Goal: Answer question/provide support

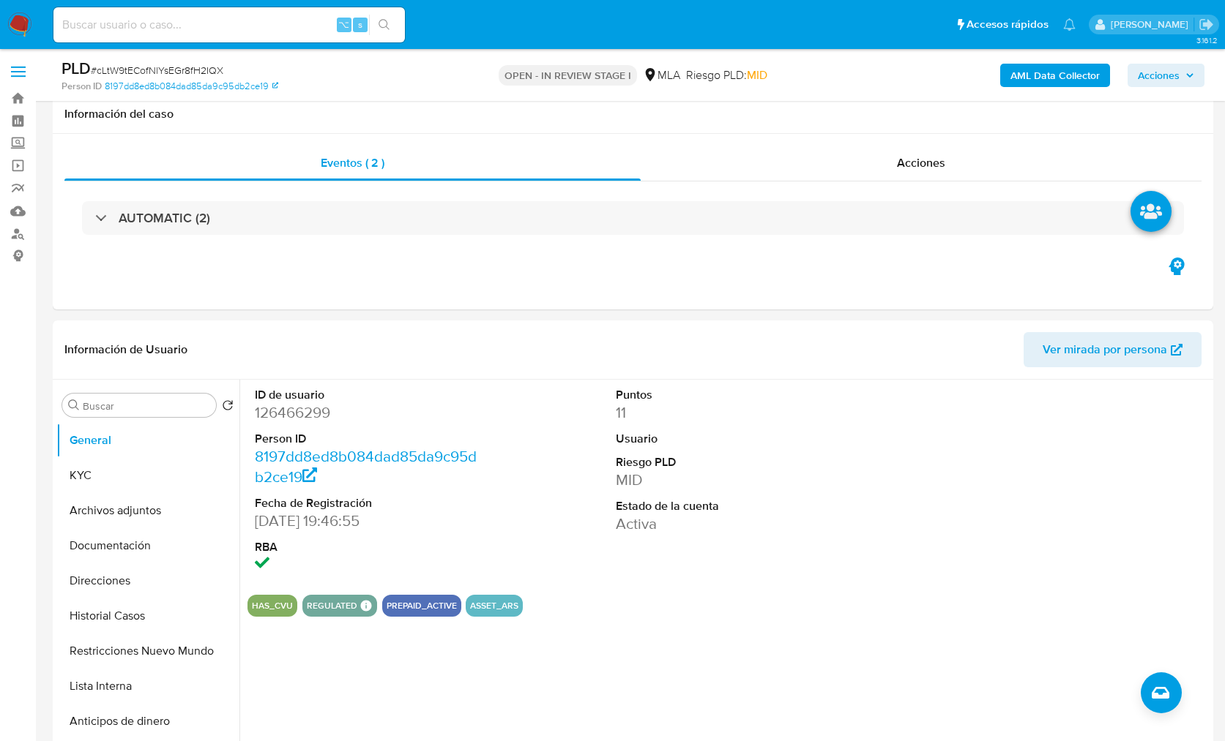
select select "10"
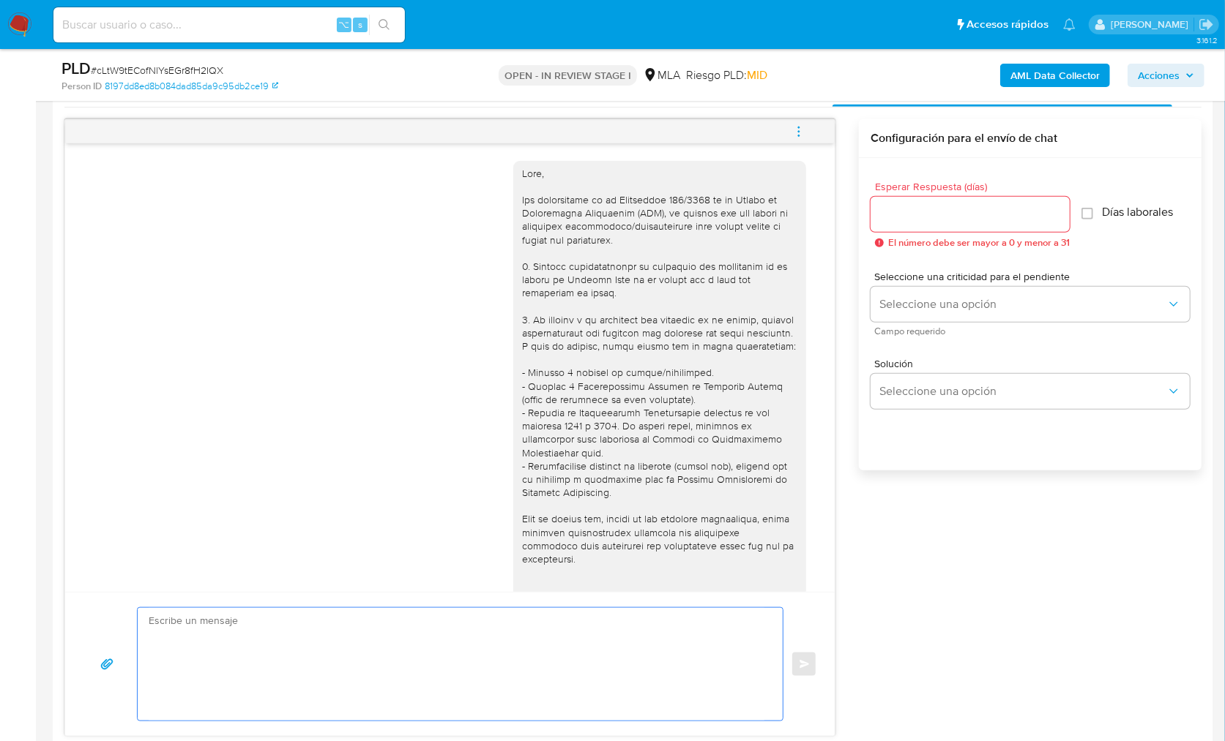
scroll to position [1254, 0]
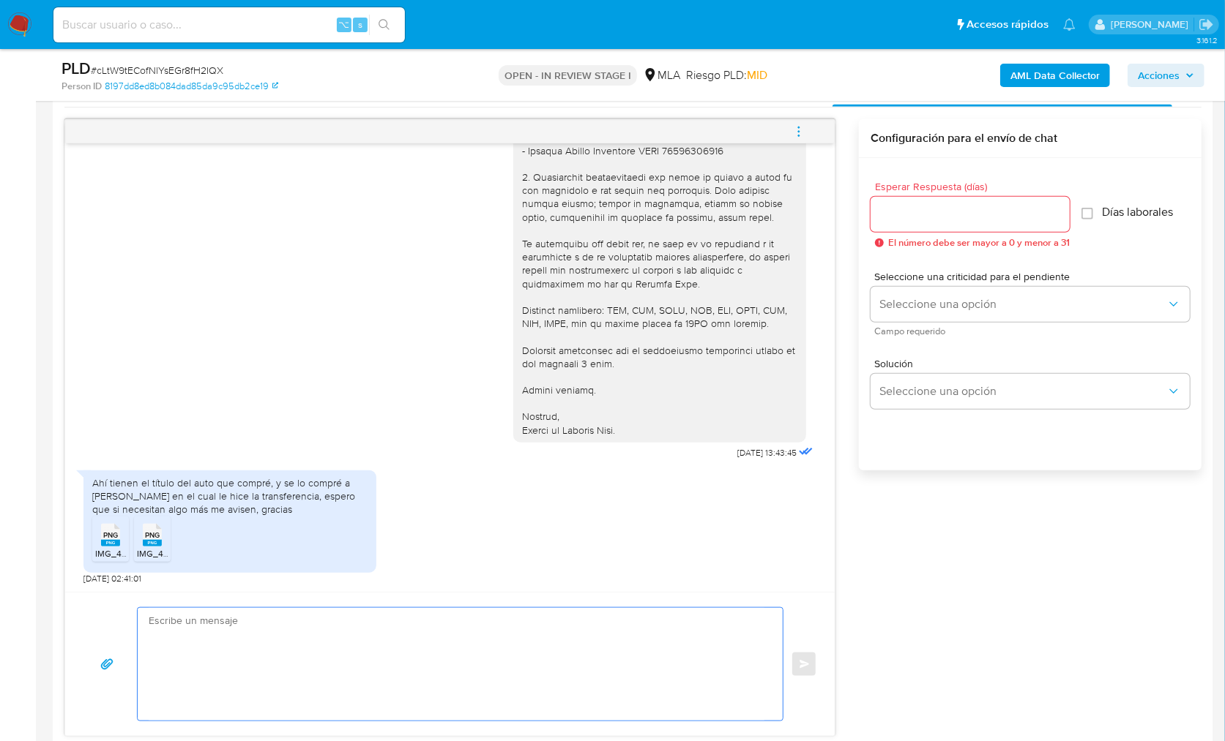
click at [234, 610] on textarea at bounding box center [457, 664] width 616 height 113
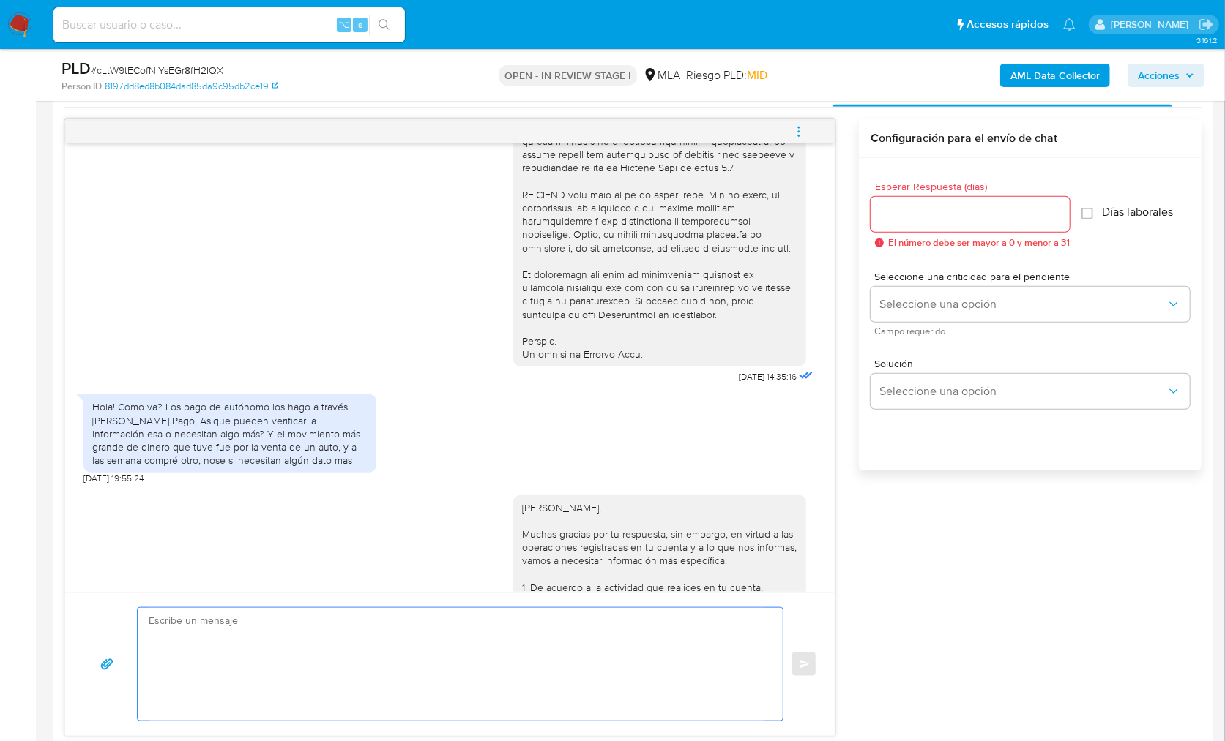
scroll to position [666, 0]
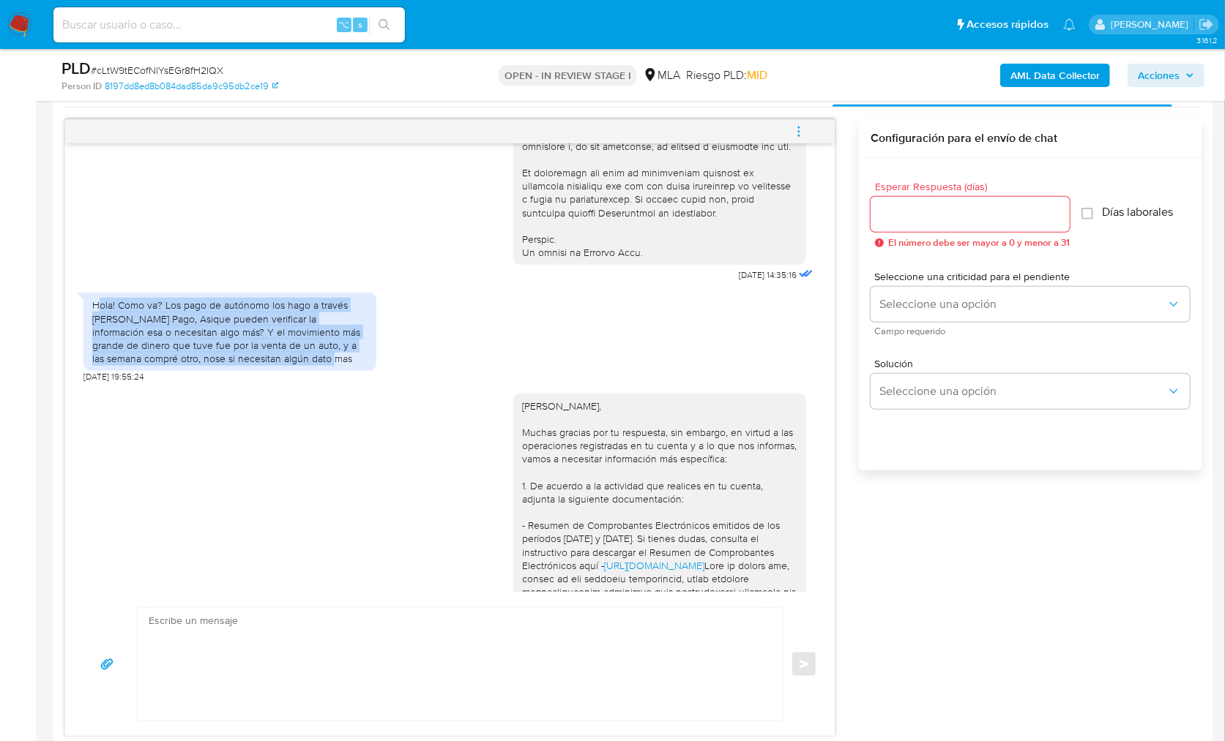
drag, startPoint x: 96, startPoint y: 332, endPoint x: 293, endPoint y: 380, distance: 202.7
click at [293, 365] on div "Hola! Como va? Los pago de autónomo los hago a través [PERSON_NAME] Pago, Asiqu…" at bounding box center [229, 332] width 275 height 67
copy div "ola! Como va? Los pago de autónomo los hago a través de Mercado Pago, Asique pu…"
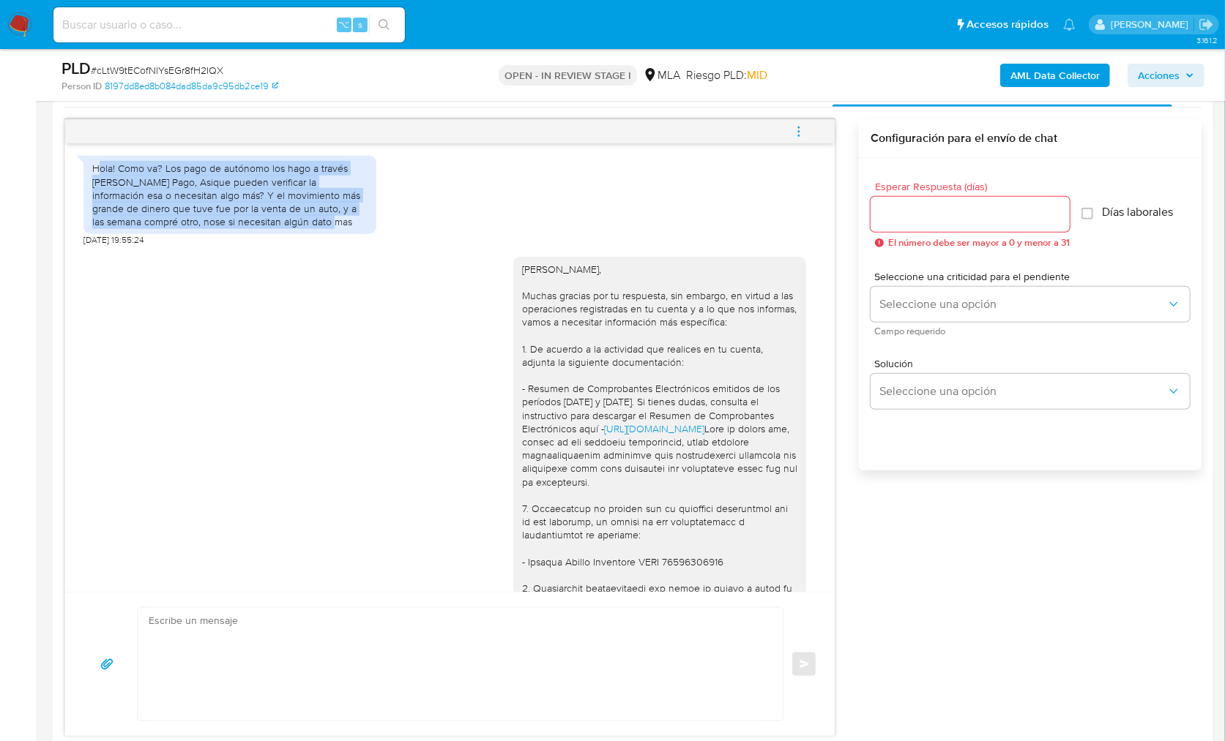
scroll to position [1255, 0]
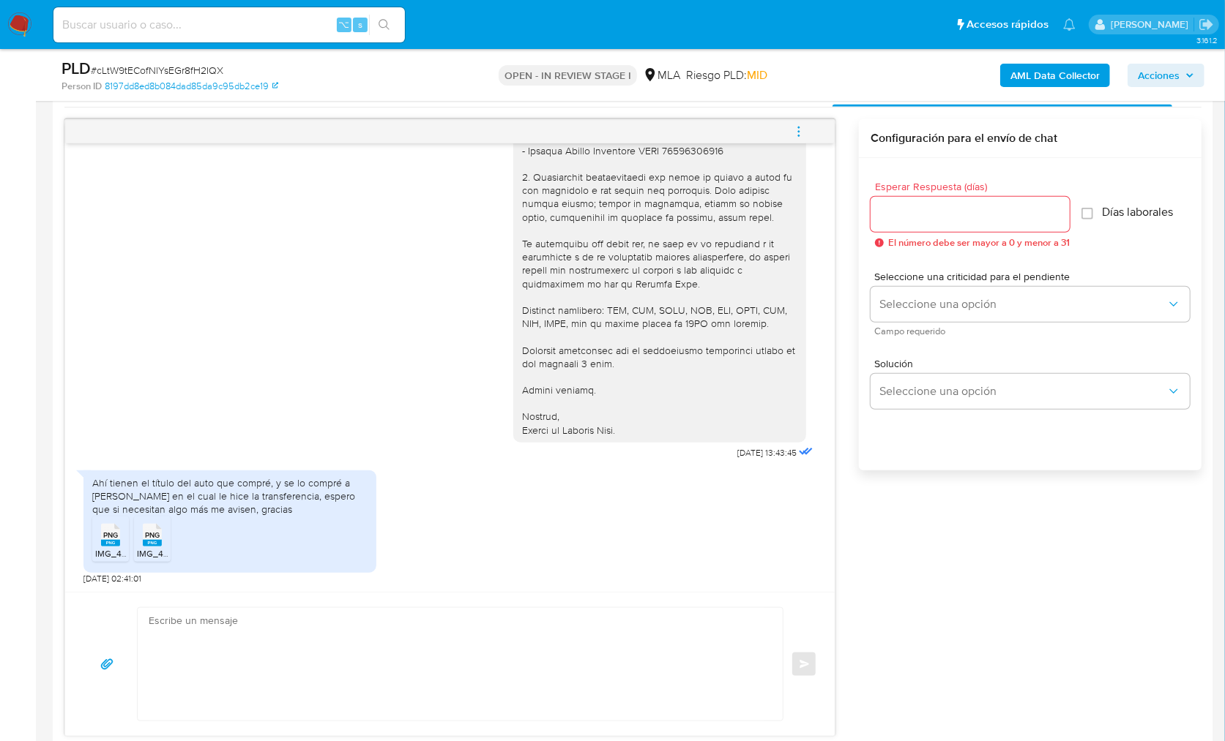
click at [178, 504] on div "Ahí tienen el título del auto que compré, y se lo compré a [PERSON_NAME] en el …" at bounding box center [229, 497] width 275 height 40
drag, startPoint x: 93, startPoint y: 485, endPoint x: 141, endPoint y: 486, distance: 47.6
click at [141, 486] on div "Ahí tienen el título del auto que compré, y se lo compré a Allaria Lorena en el…" at bounding box center [229, 497] width 275 height 40
click at [241, 489] on div "Ahí tienen el título del auto que compré, y se lo compré a Allaria Lorena en el…" at bounding box center [229, 497] width 275 height 40
click at [222, 520] on ul "PNG PNG IMG_4478.png PNG PNG IMG_4479.png" at bounding box center [229, 542] width 275 height 51
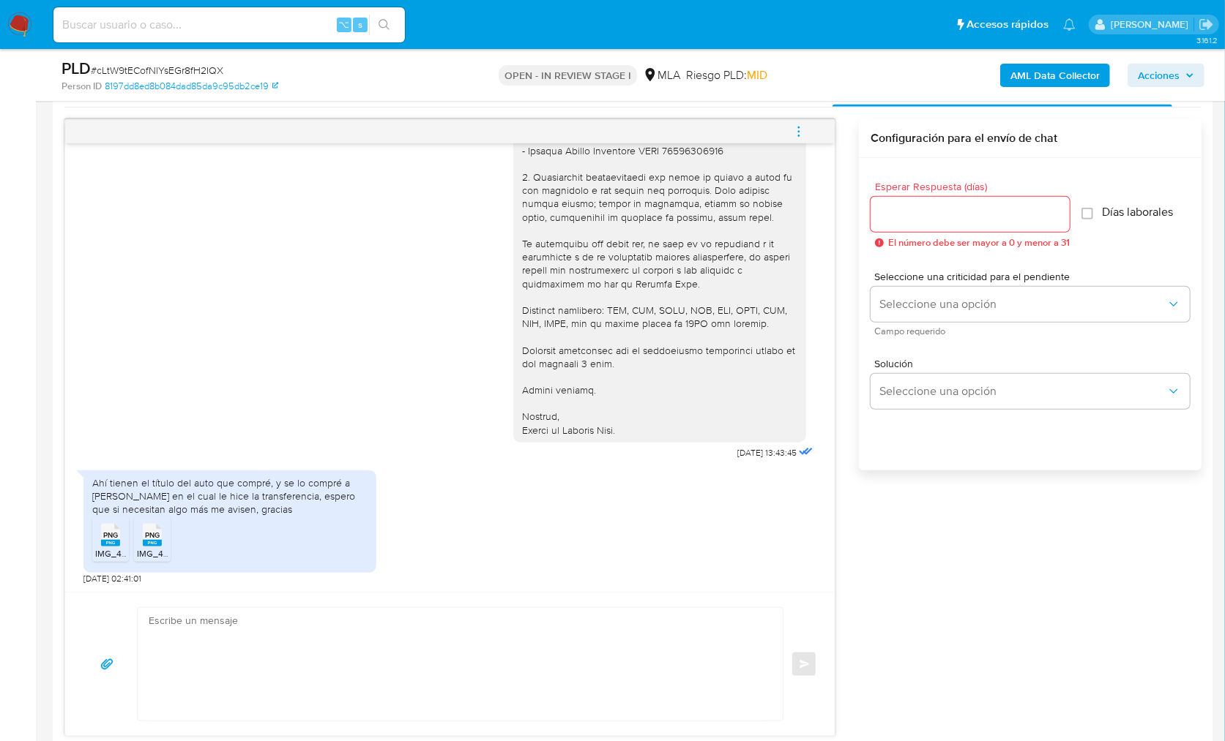
click at [264, 657] on textarea at bounding box center [457, 664] width 616 height 113
click at [905, 569] on div "17/09/2025 14:35:16 Hola! Como va? Los pago de autónomo los hago a través de Me…" at bounding box center [632, 428] width 1137 height 618
click at [307, 683] on textarea at bounding box center [457, 664] width 616 height 113
paste textarea "Hola, ¡Muchas gracias por tu respuesta! Confirmamos la recepción de la document…"
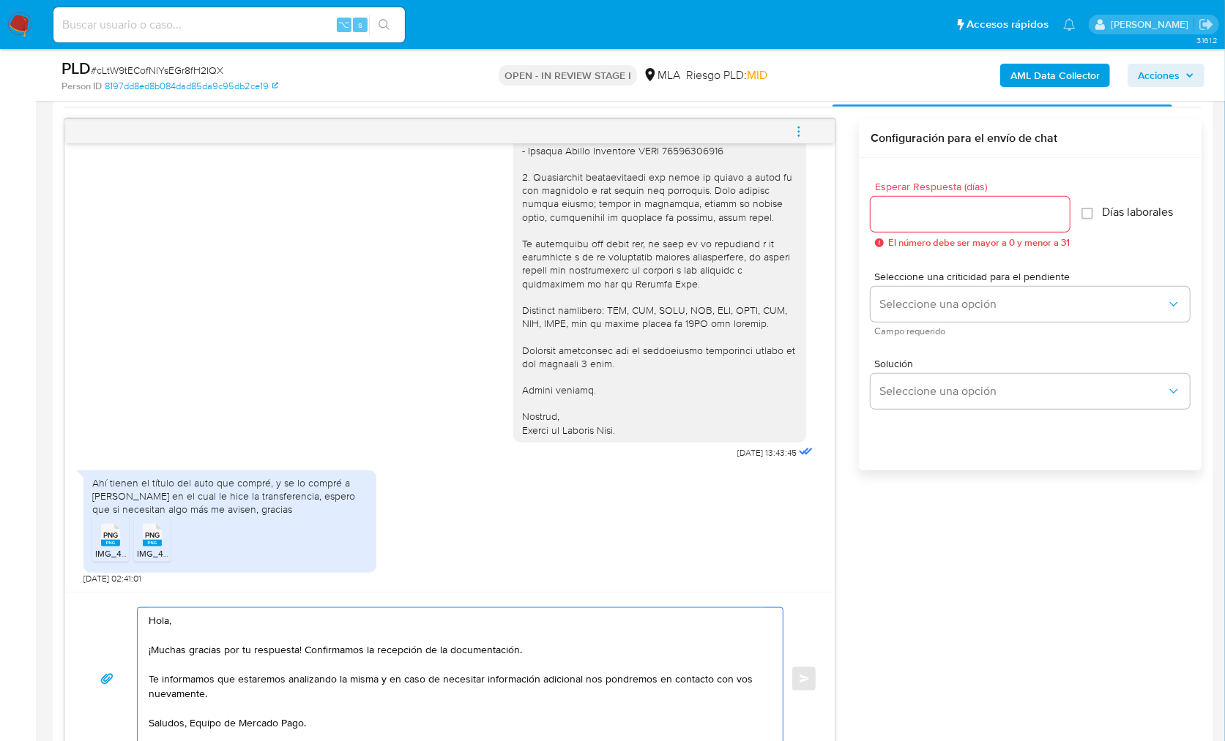
scroll to position [746, 0]
type textarea "Hola, ¡Muchas gracias por tu respuesta! Confirmamos la recepción de la document…"
click at [922, 215] on input "Esperar Respuesta (días)" at bounding box center [969, 212] width 199 height 19
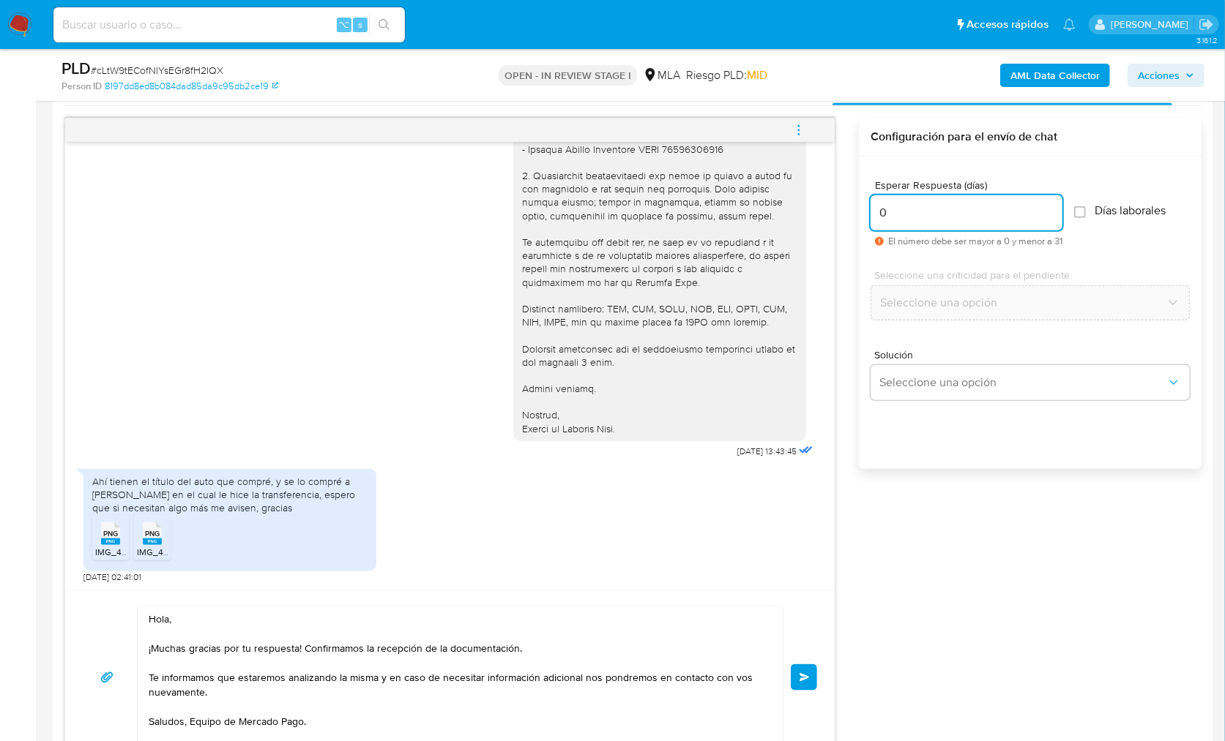
scroll to position [1051, 0]
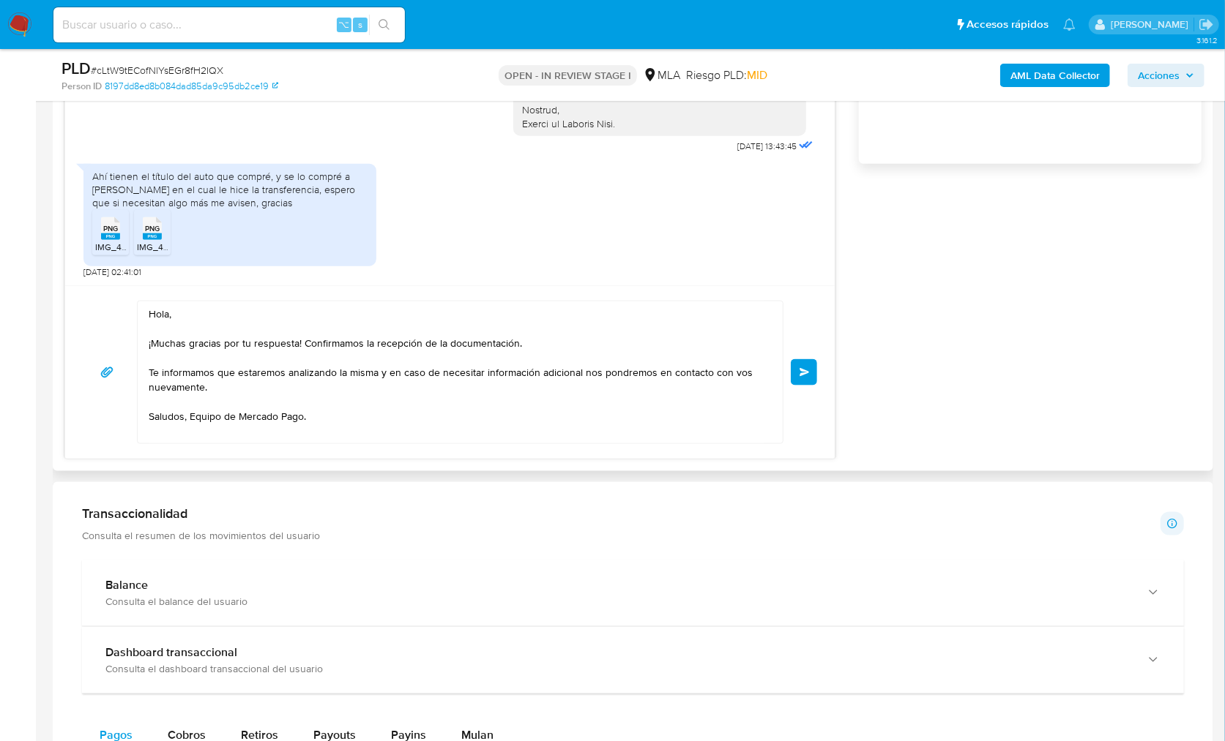
type input "0"
click at [820, 373] on div "Hola, ¡Muchas gracias por tu respuesta! Confirmamos la recepción de la document…" at bounding box center [449, 371] width 769 height 173
click at [815, 373] on button "Enviar" at bounding box center [804, 372] width 26 height 26
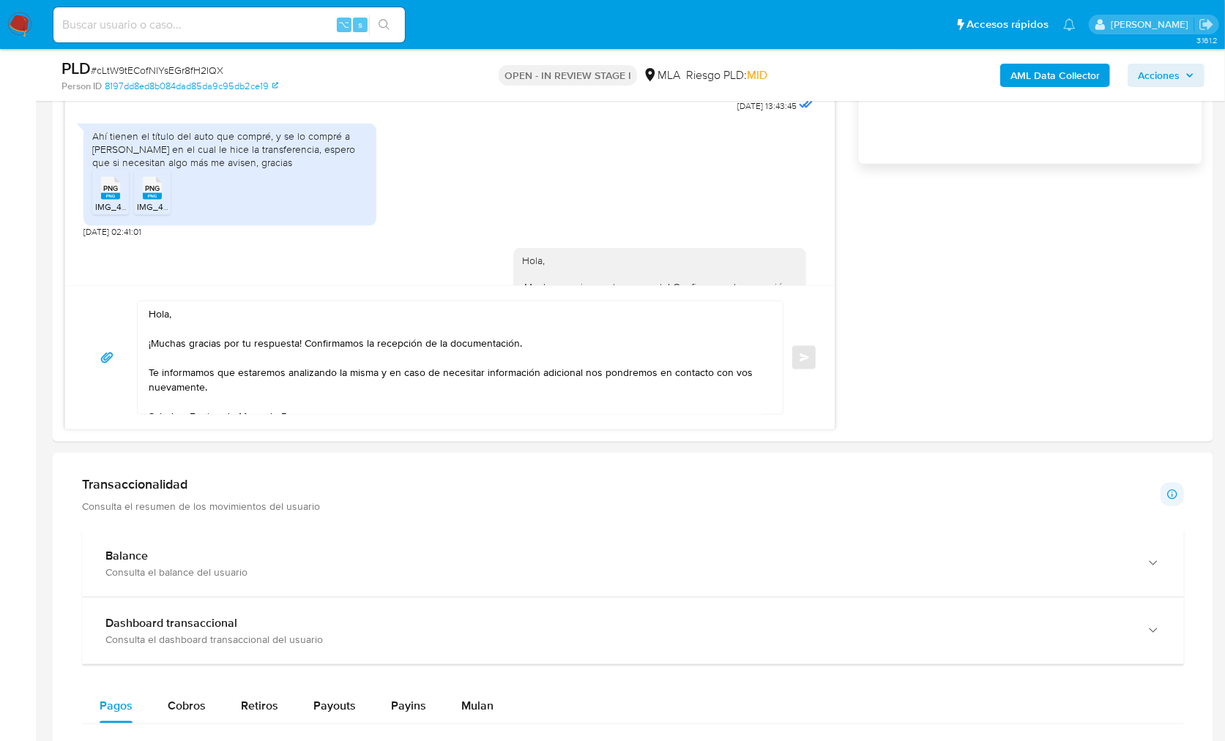
scroll to position [1430, 0]
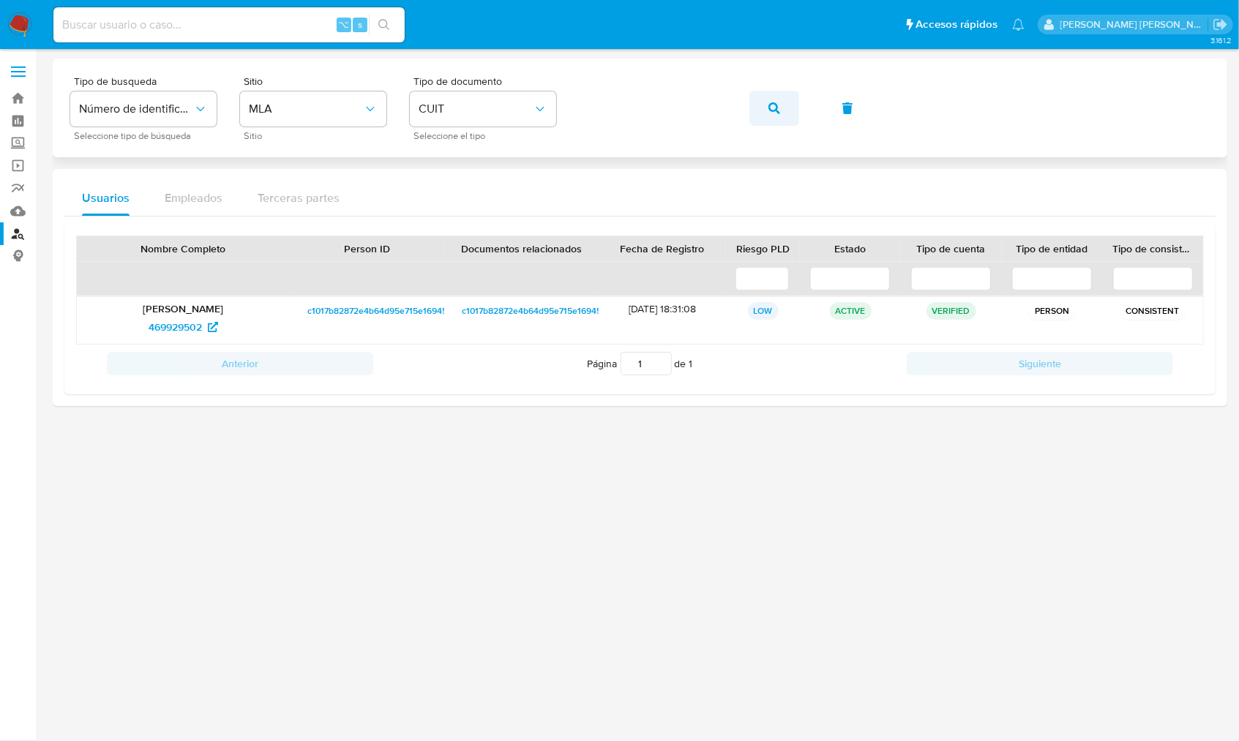
click at [795, 97] on button "button" at bounding box center [775, 108] width 50 height 35
click at [184, 330] on span "441835071" at bounding box center [176, 326] width 48 height 23
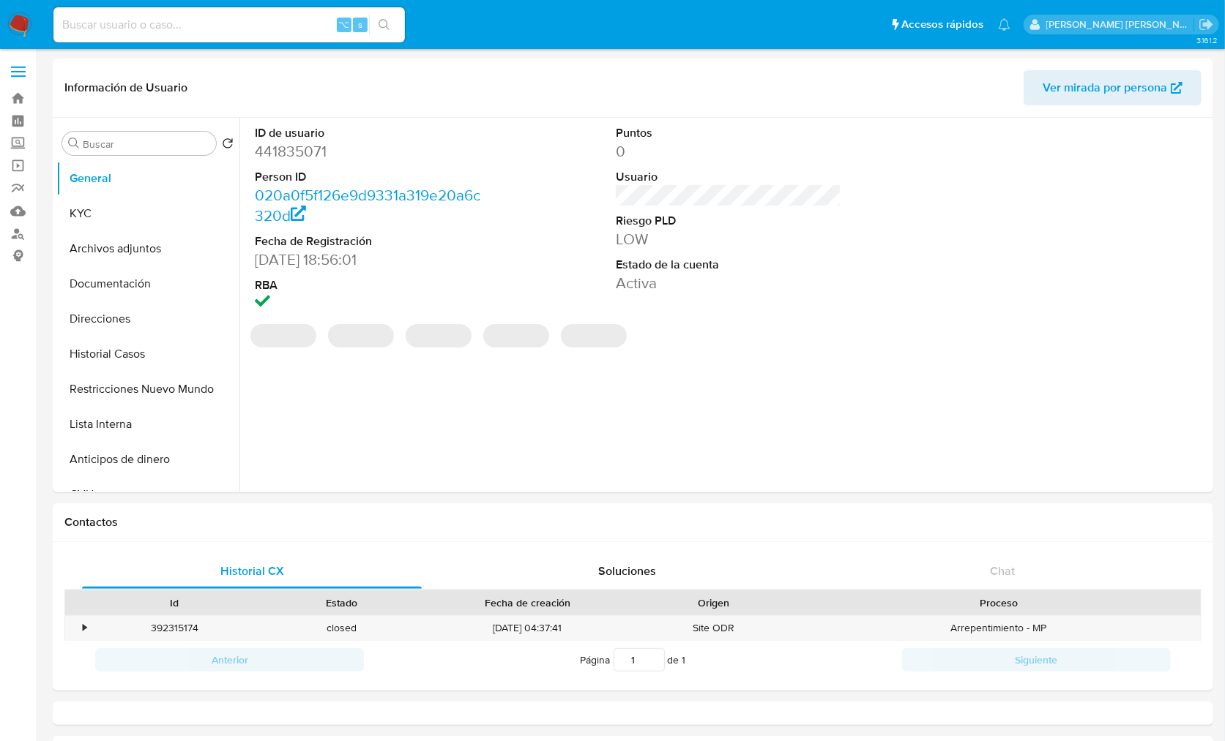
select select "10"
click at [191, 368] on button "Historial Casos" at bounding box center [141, 354] width 171 height 35
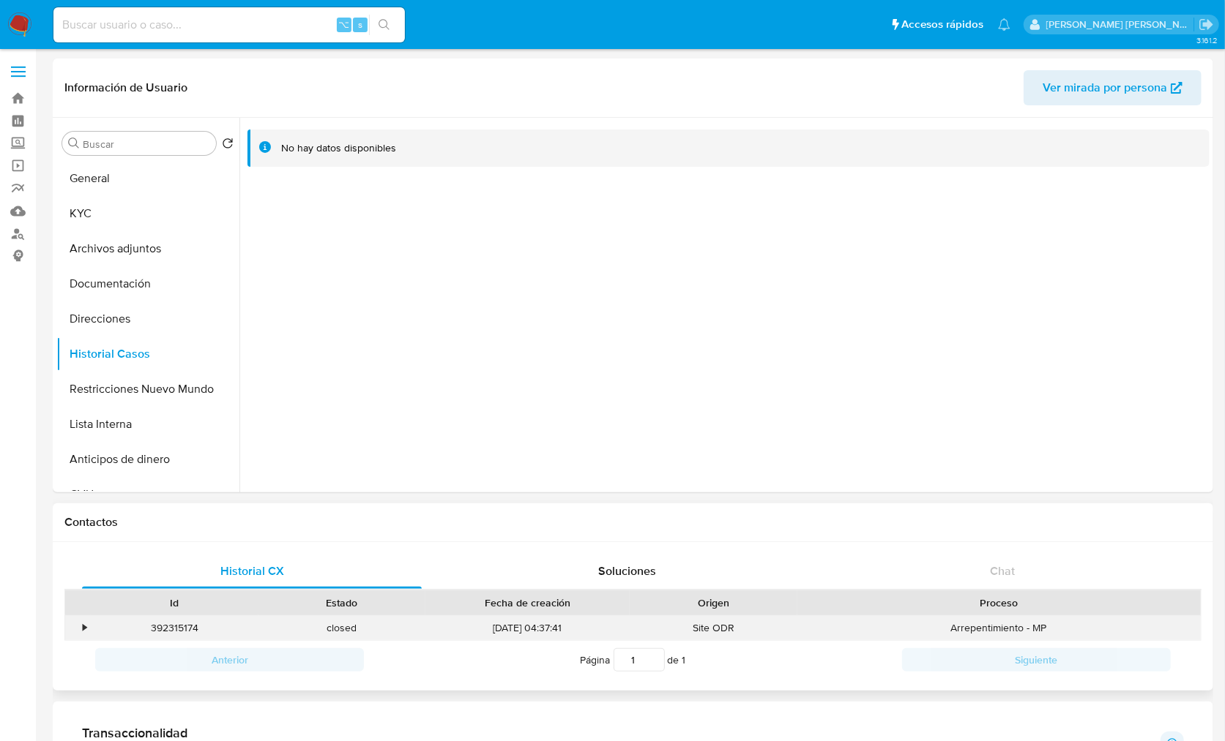
scroll to position [318, 0]
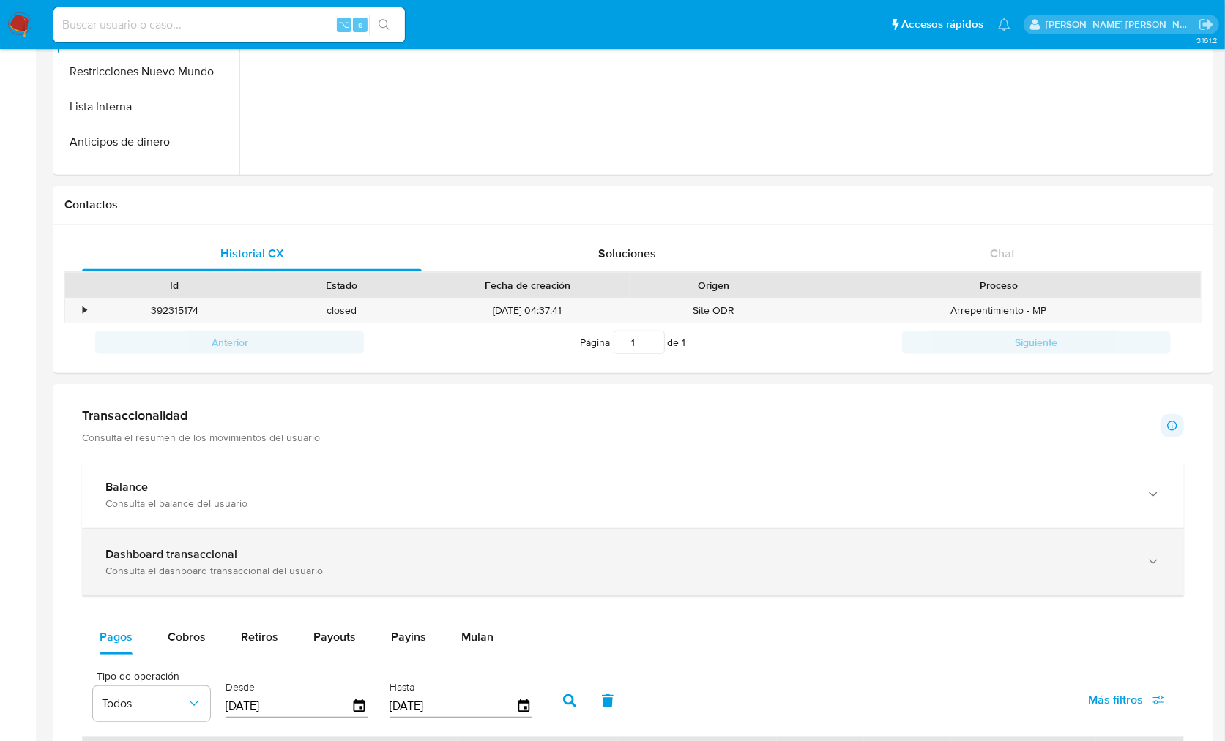
click at [345, 535] on div "Dashboard transaccional Consulta el dashboard transaccional del usuario" at bounding box center [633, 562] width 1102 height 67
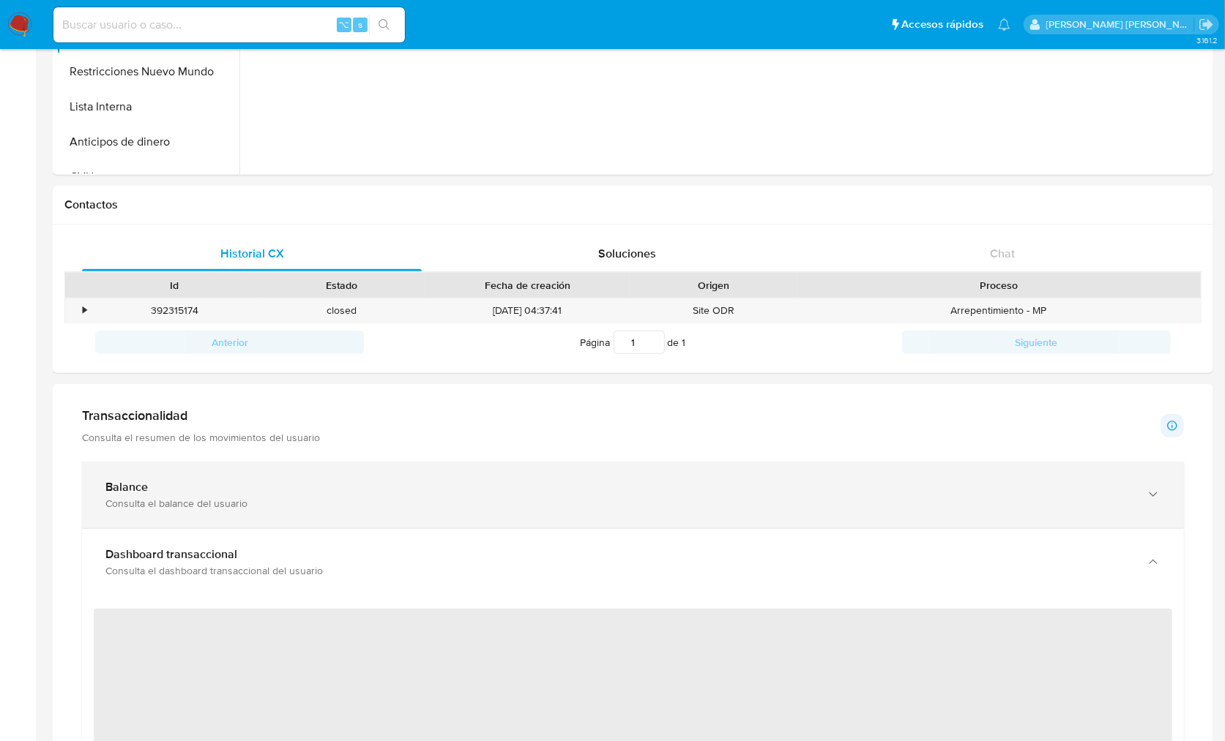
click at [335, 498] on div "Consulta el balance del usuario" at bounding box center [617, 503] width 1025 height 13
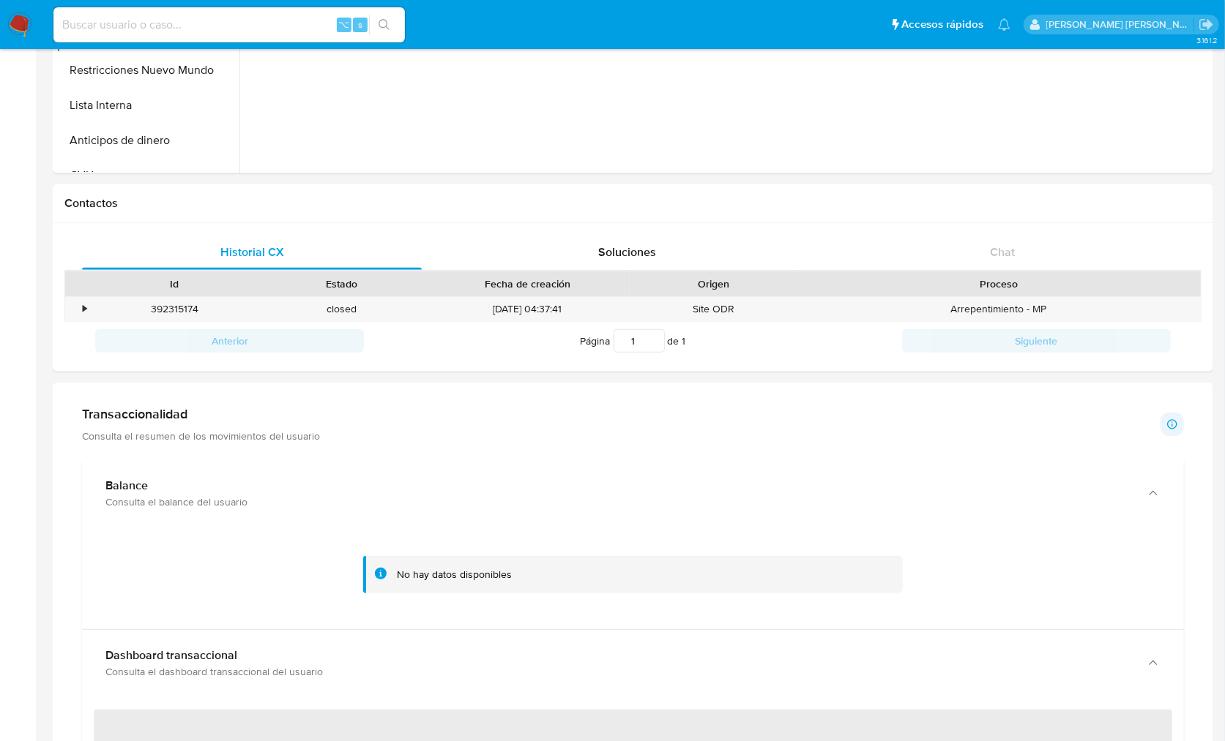
scroll to position [0, 0]
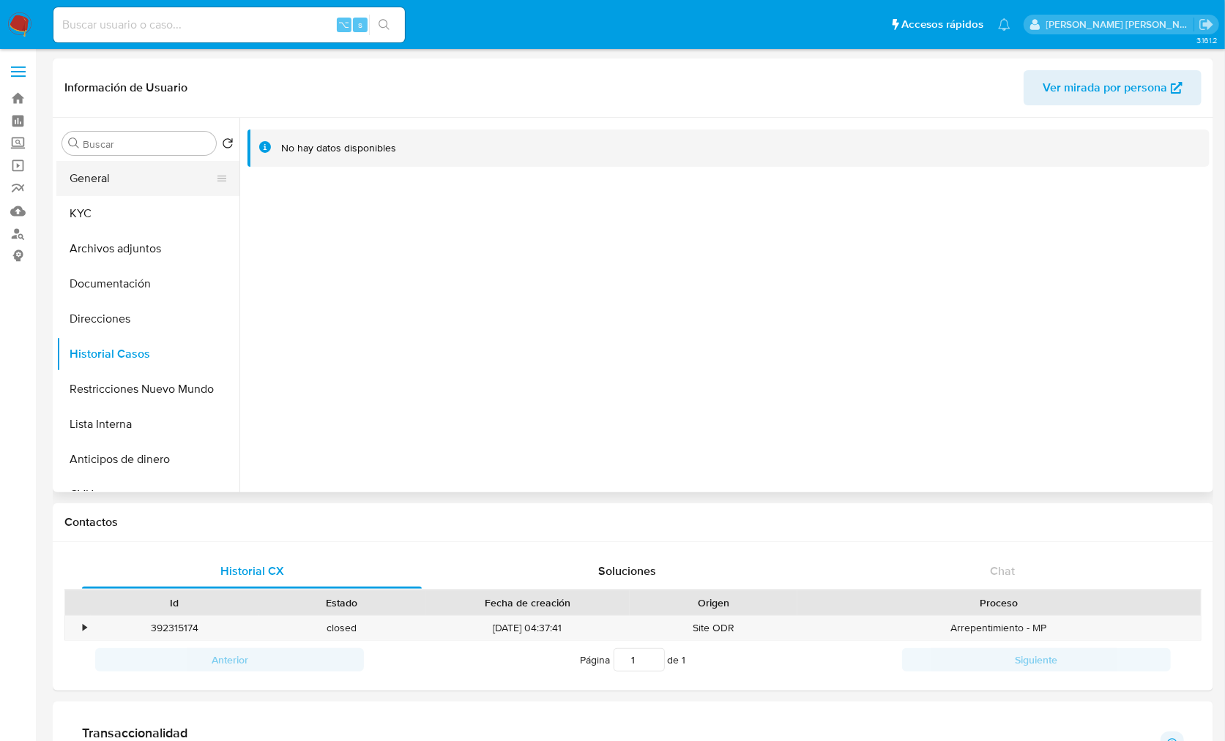
click at [97, 187] on button "General" at bounding box center [141, 178] width 171 height 35
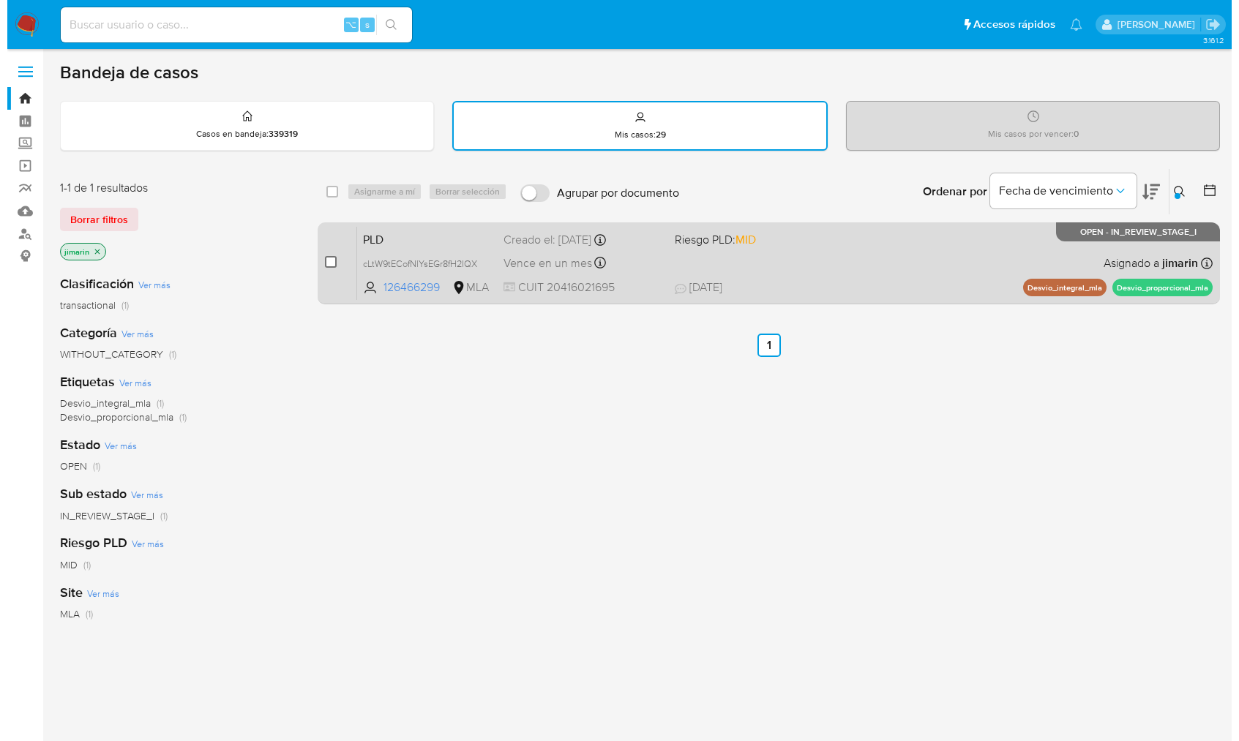
scroll to position [39, 0]
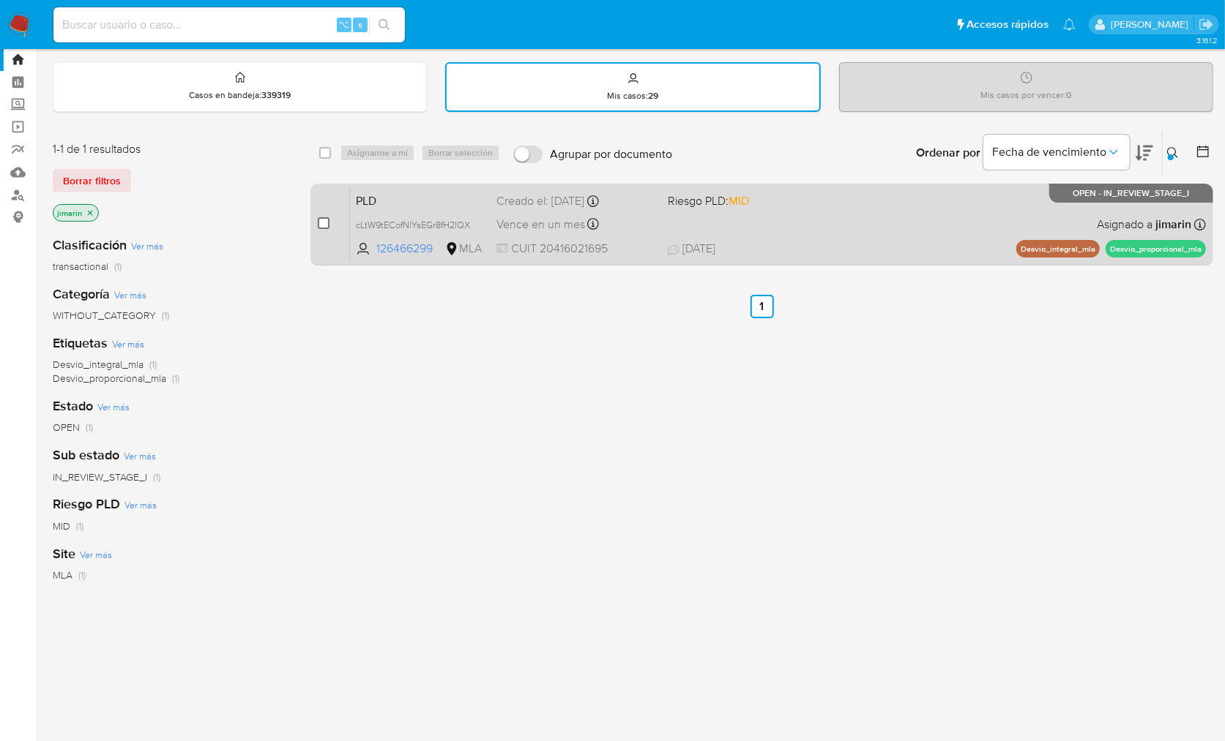
click at [325, 223] on input "checkbox" at bounding box center [324, 223] width 12 height 12
checkbox input "true"
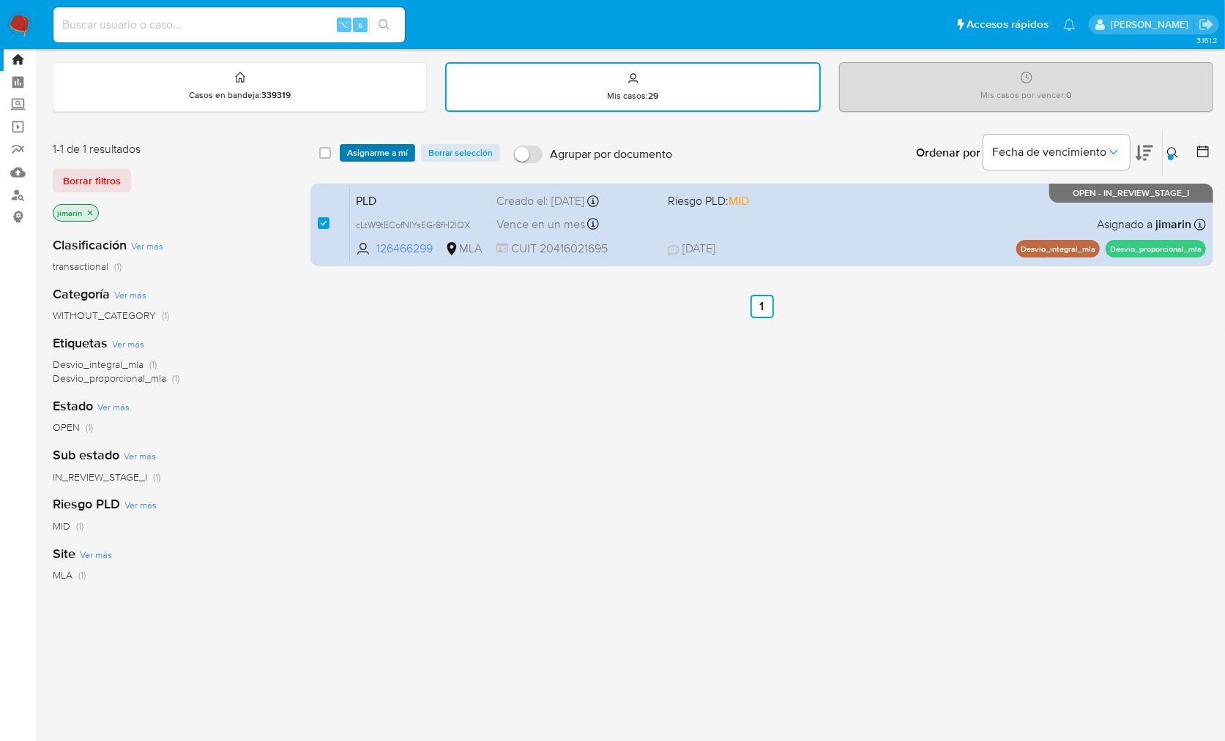
click at [378, 154] on span "Asignarme a mí" at bounding box center [377, 153] width 61 height 15
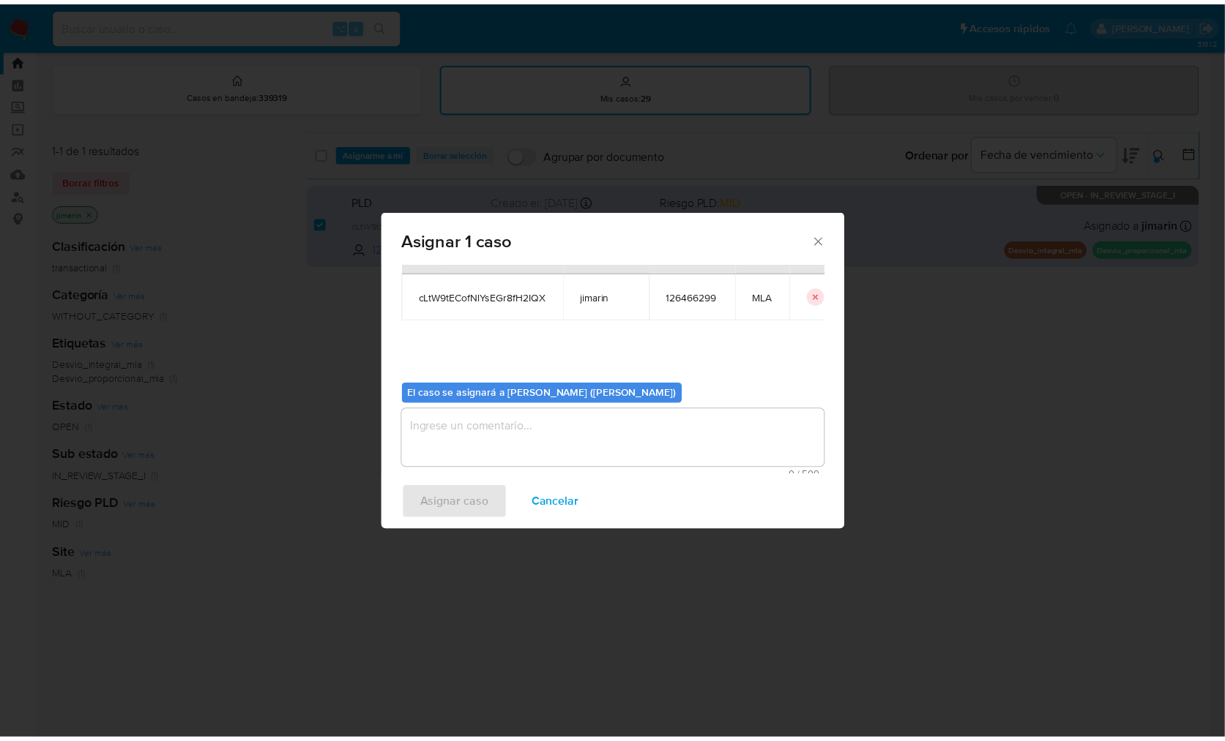
scroll to position [75, 0]
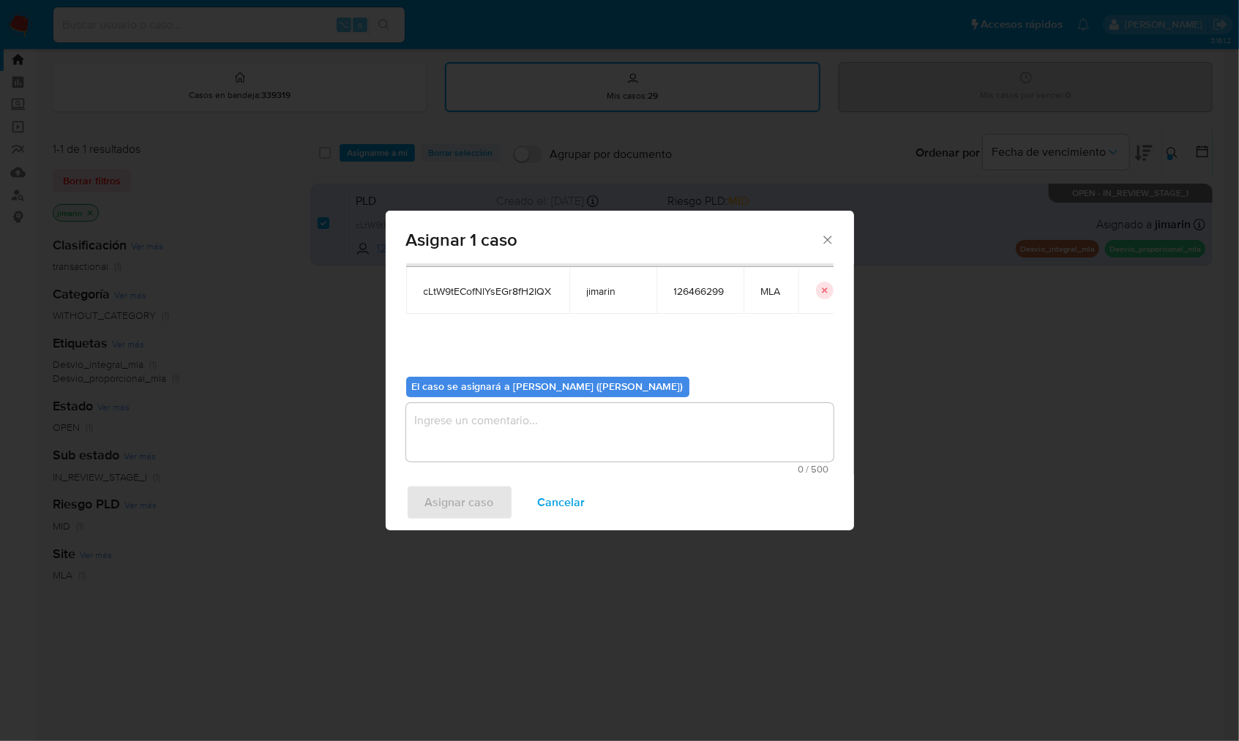
click at [480, 413] on textarea "assign-modal" at bounding box center [619, 432] width 427 height 59
click at [477, 504] on span "Asignar caso" at bounding box center [459, 503] width 69 height 32
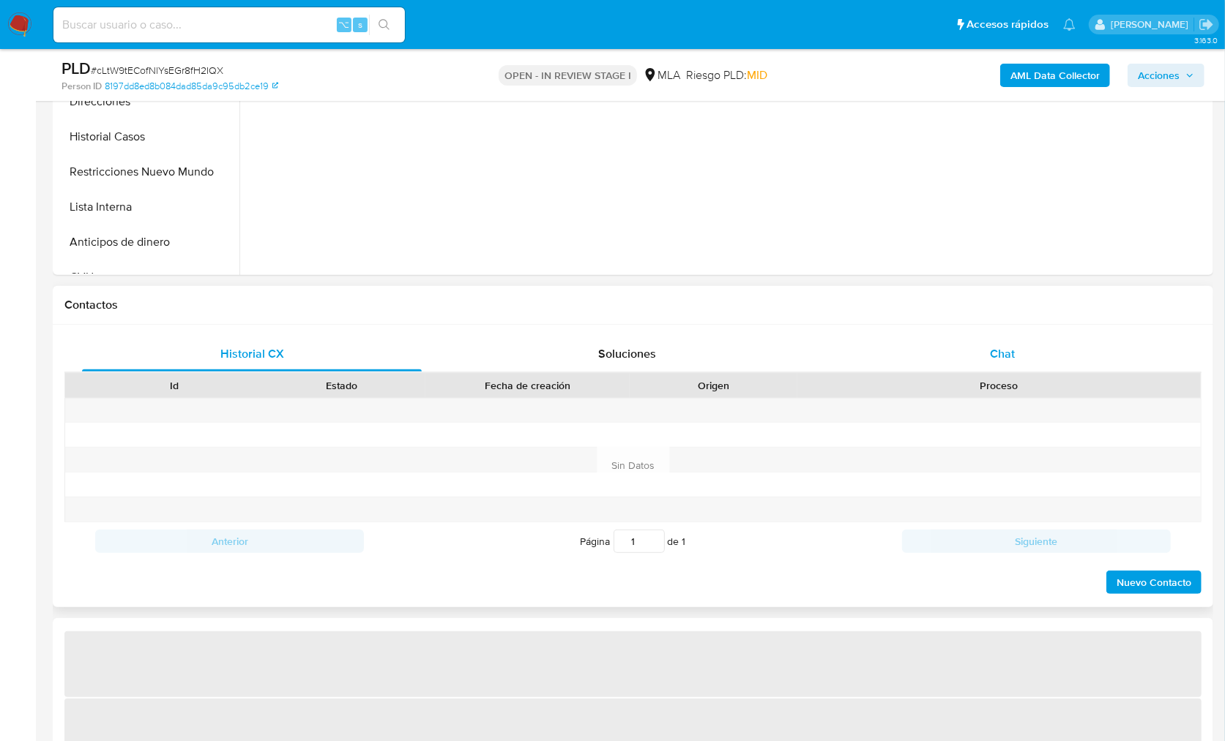
click at [1039, 351] on div "Chat" at bounding box center [1002, 354] width 340 height 35
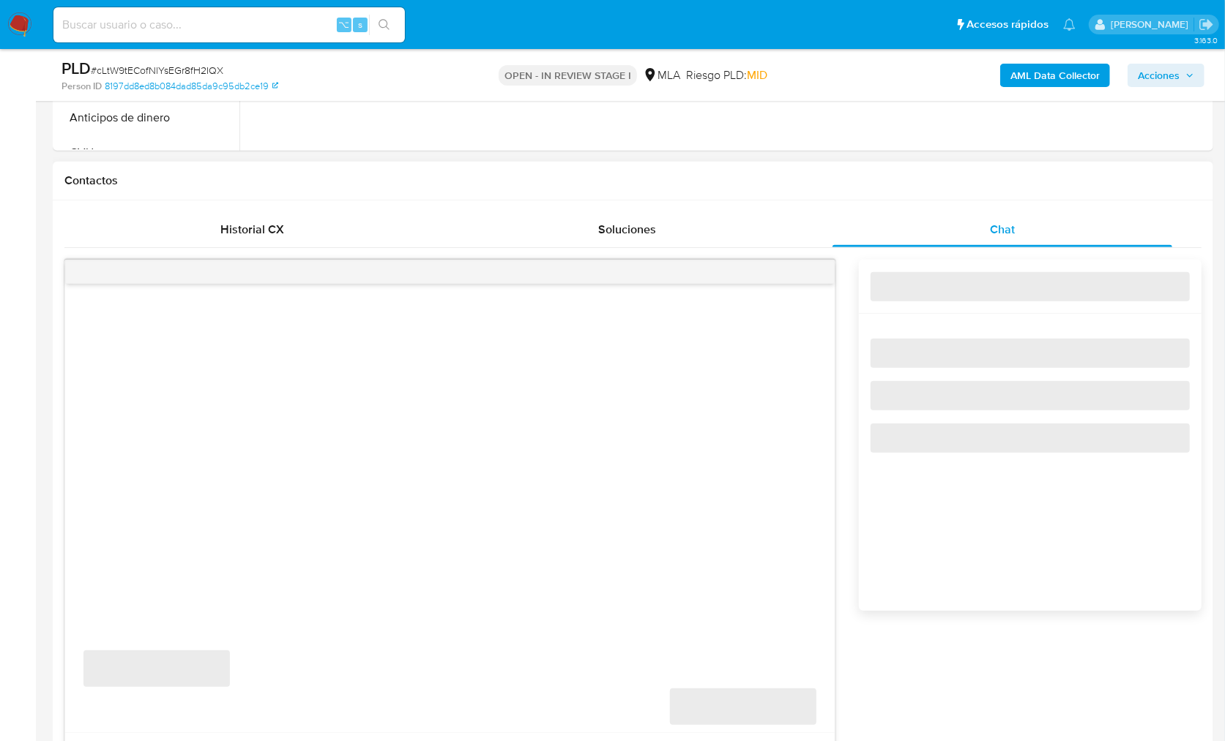
scroll to position [765, 0]
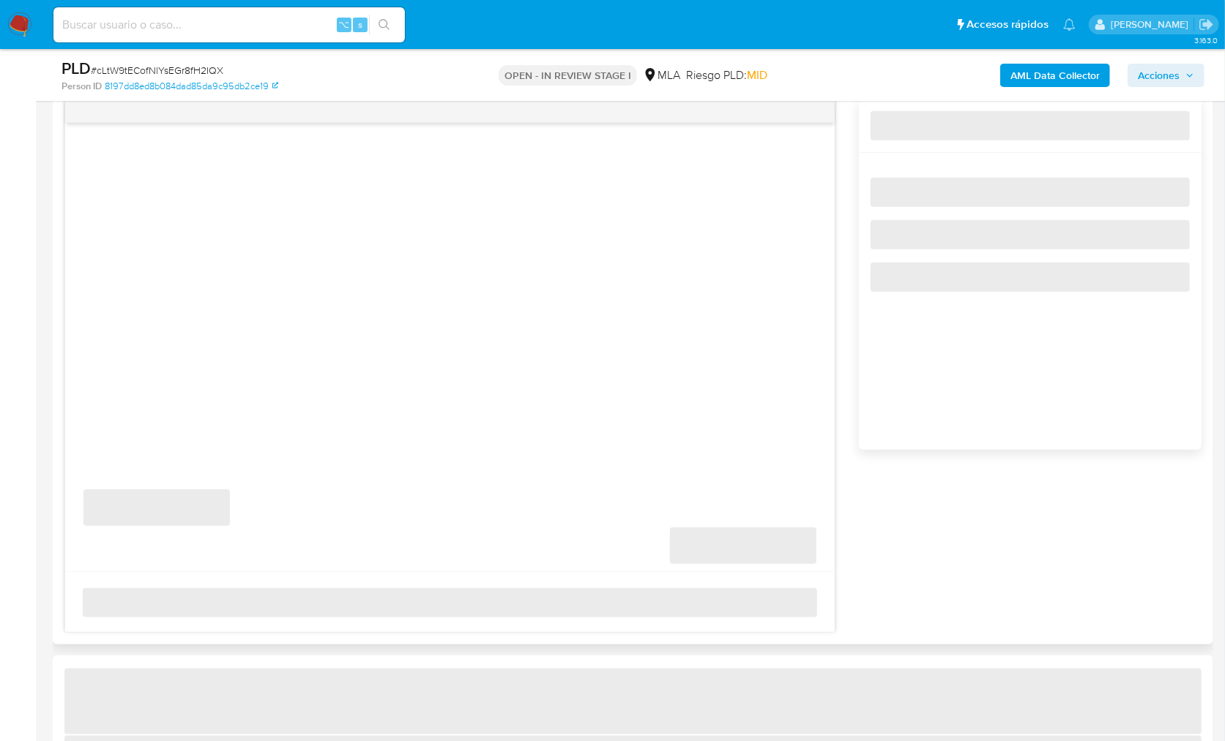
select select "10"
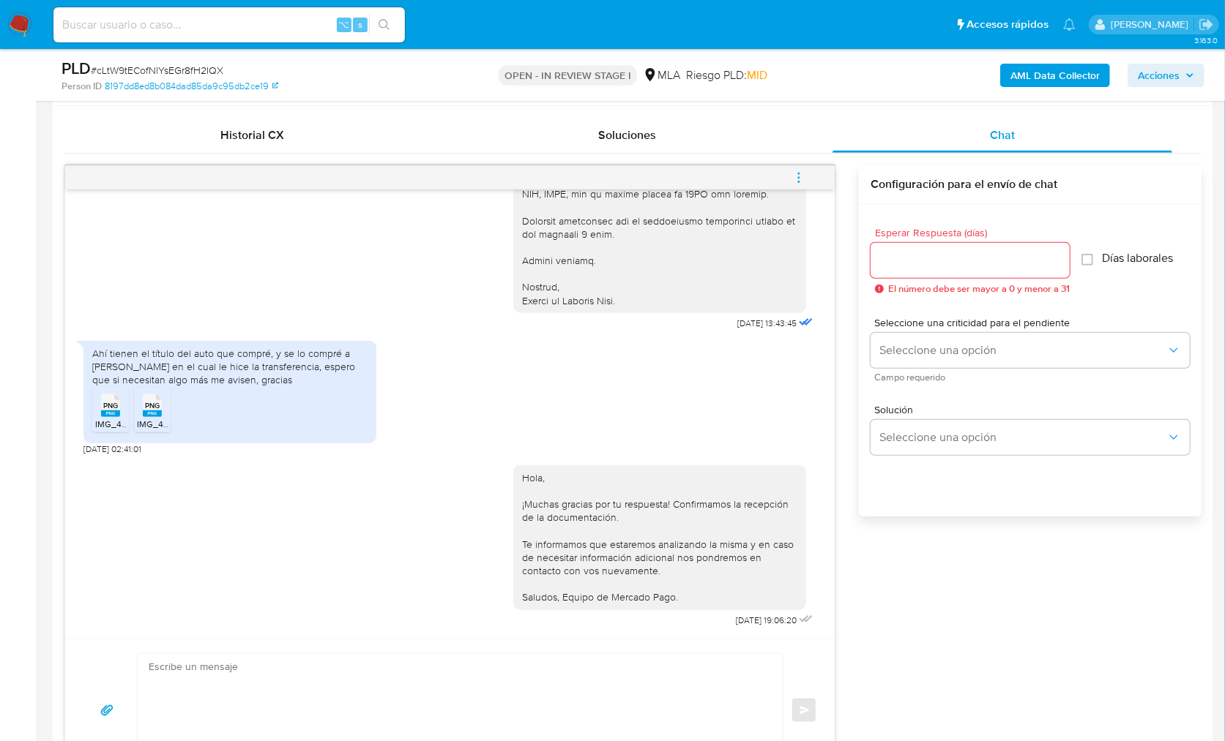
scroll to position [650, 0]
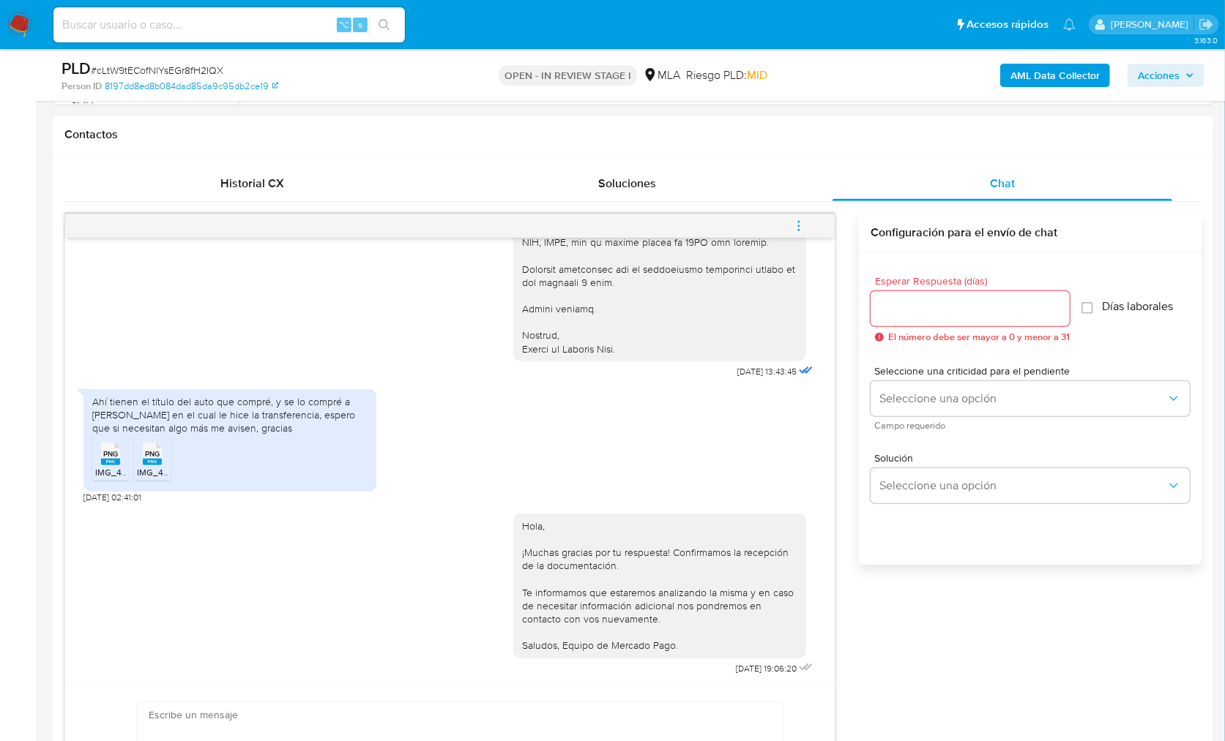
click at [815, 232] on button "menu-action" at bounding box center [798, 226] width 48 height 35
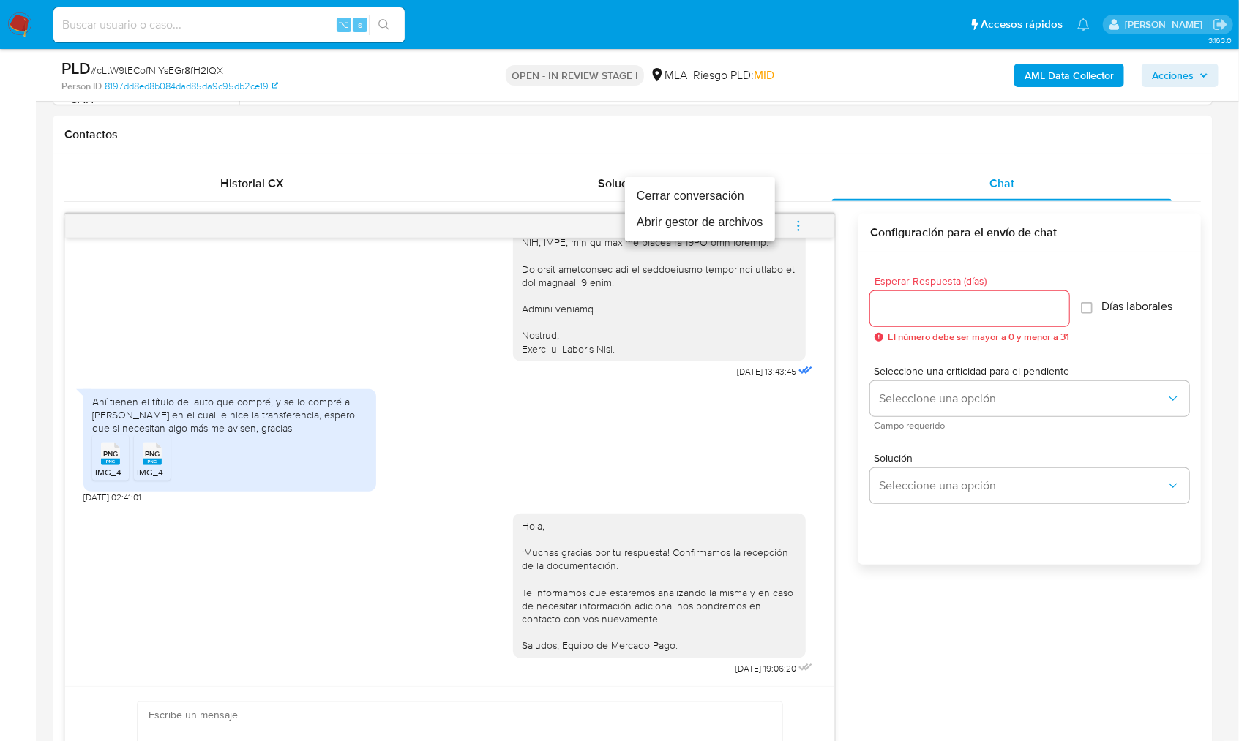
click at [692, 190] on li "Cerrar conversación" at bounding box center [700, 196] width 150 height 26
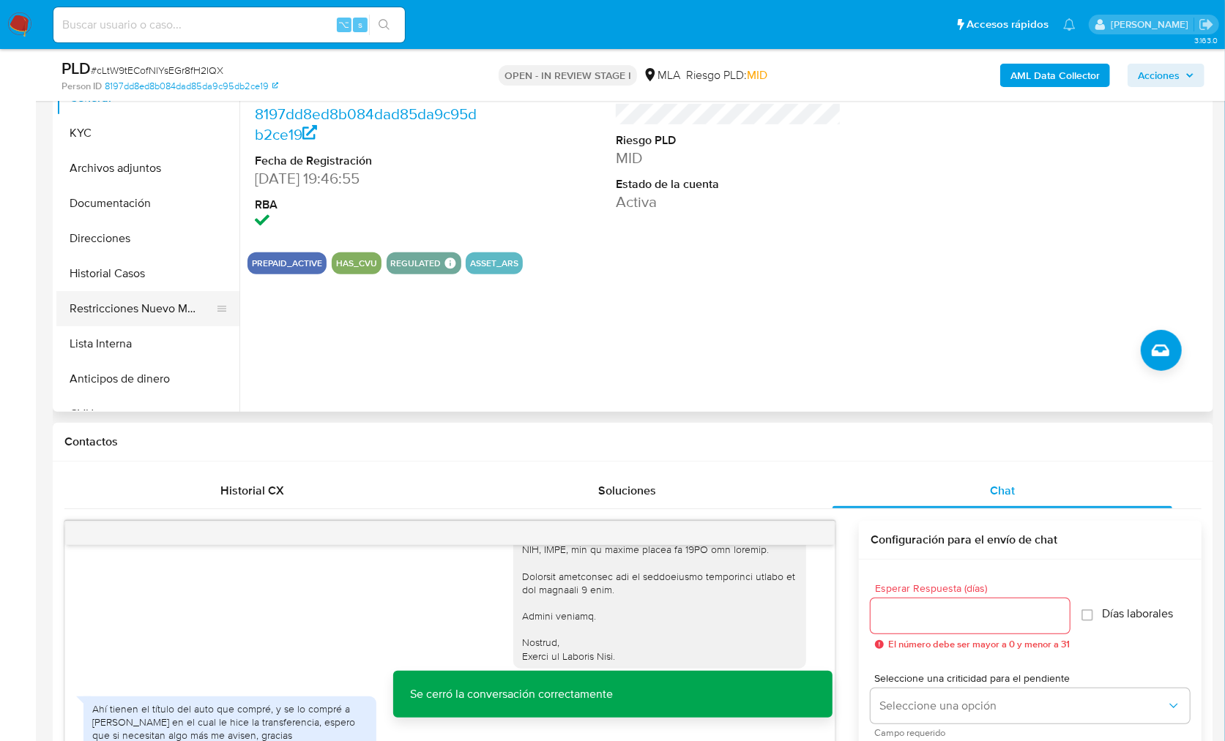
click at [164, 300] on button "Restricciones Nuevo Mundo" at bounding box center [141, 308] width 171 height 35
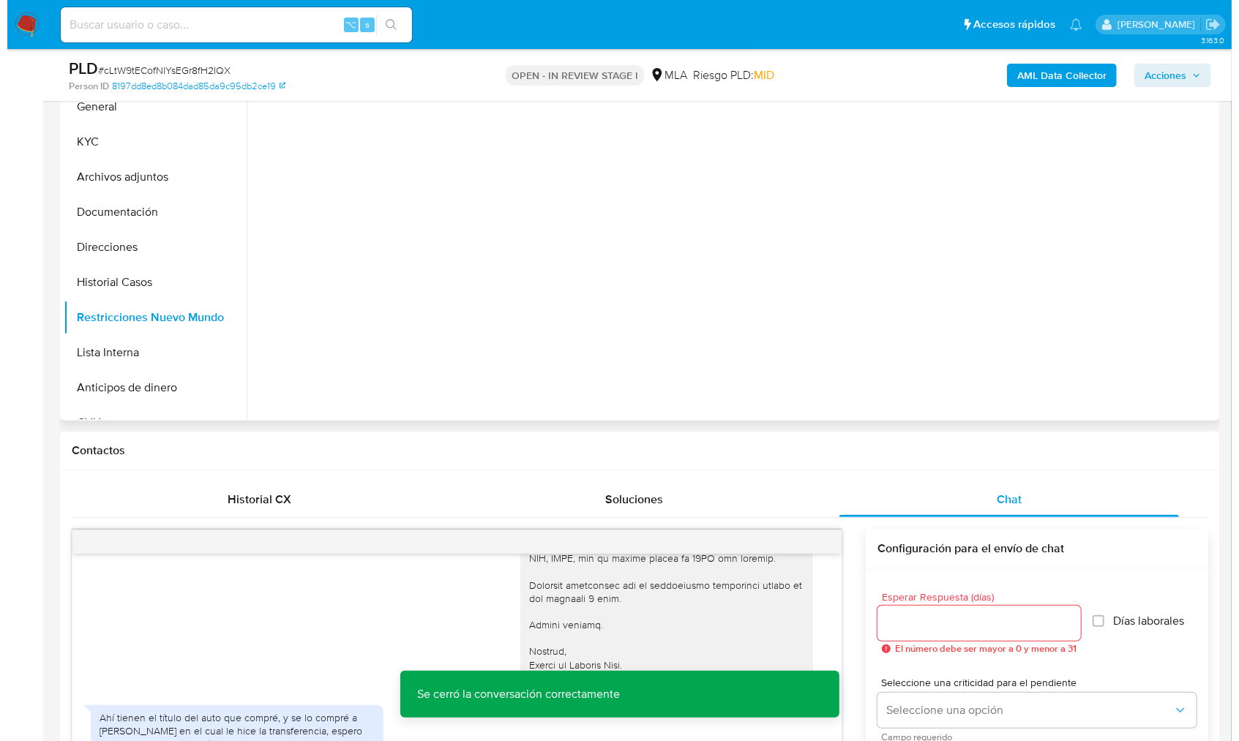
scroll to position [225, 0]
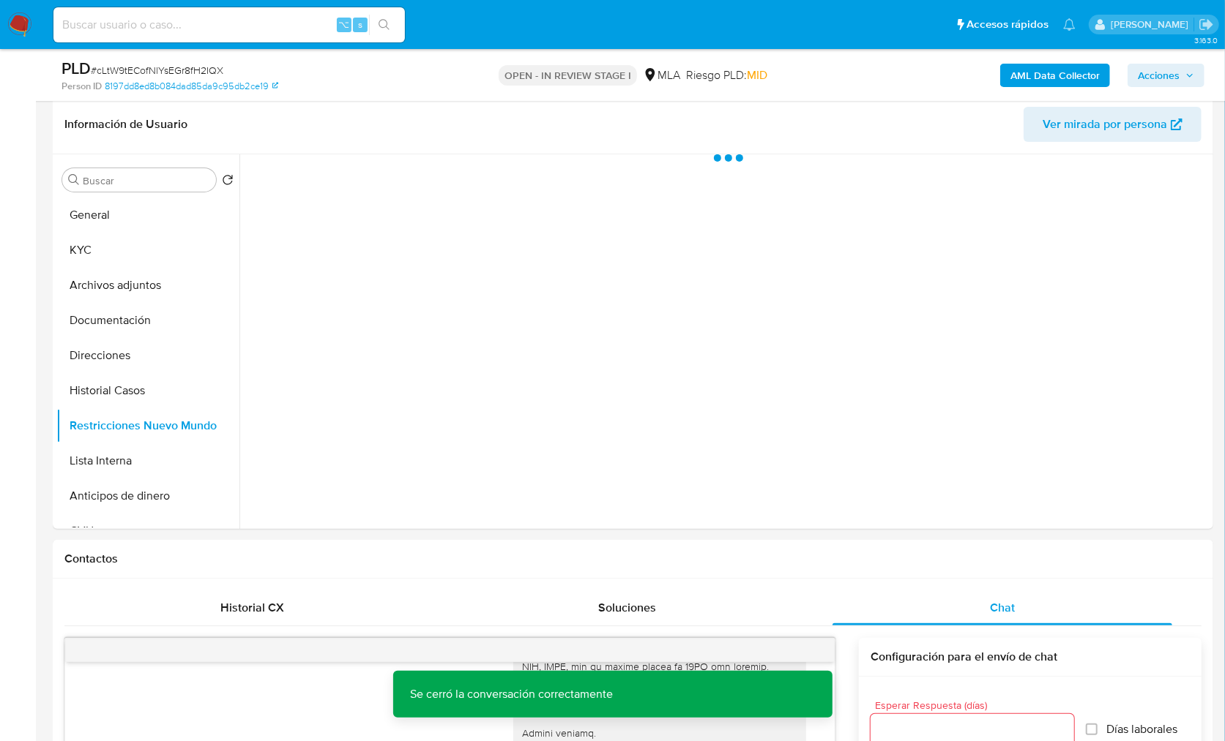
click at [1010, 89] on div "AML Data Collector Acciones" at bounding box center [1015, 75] width 377 height 34
click at [1016, 81] on b "AML Data Collector" at bounding box center [1054, 75] width 89 height 23
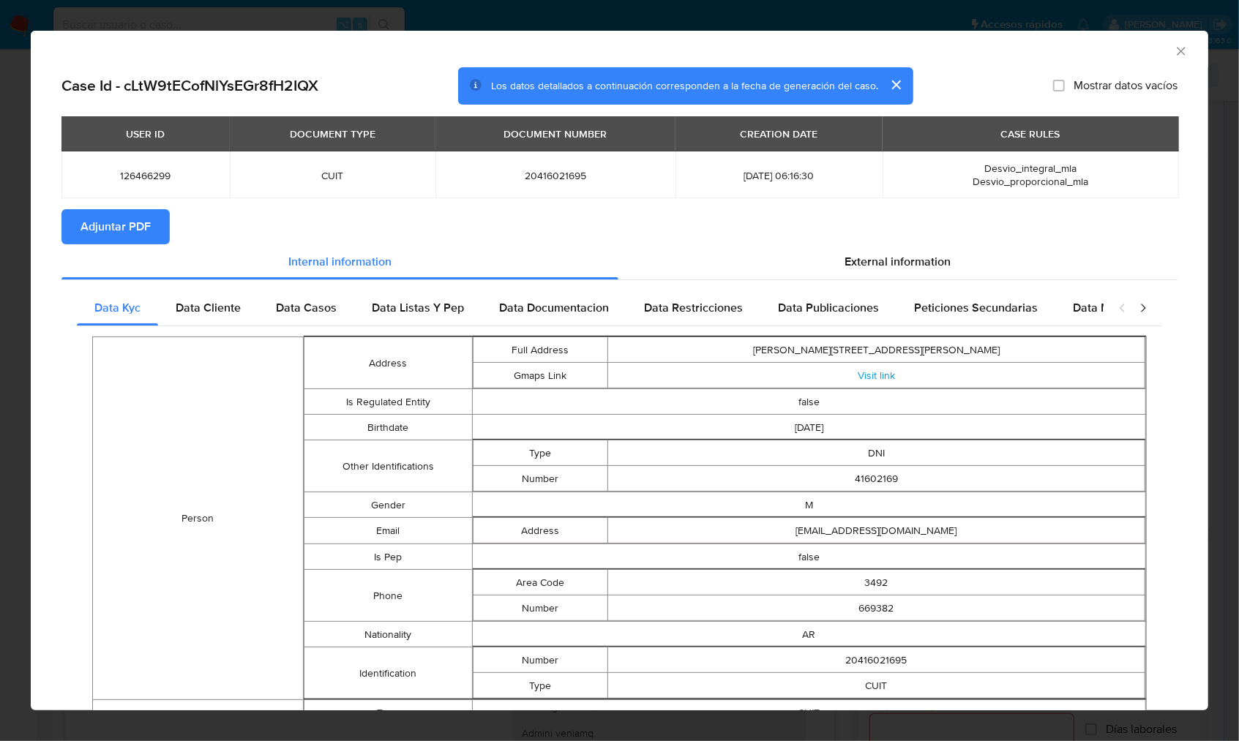
click at [156, 241] on button "Adjuntar PDF" at bounding box center [115, 226] width 108 height 35
click at [446, 244] on section "Adjuntar PDF Creando" at bounding box center [619, 228] width 1116 height 38
click at [542, 233] on section "Adjuntar PDF Creando" at bounding box center [619, 228] width 1116 height 38
click at [1175, 51] on div "AML Data Collector" at bounding box center [620, 49] width 1178 height 37
click at [1174, 50] on icon "Cerrar ventana" at bounding box center [1181, 51] width 15 height 15
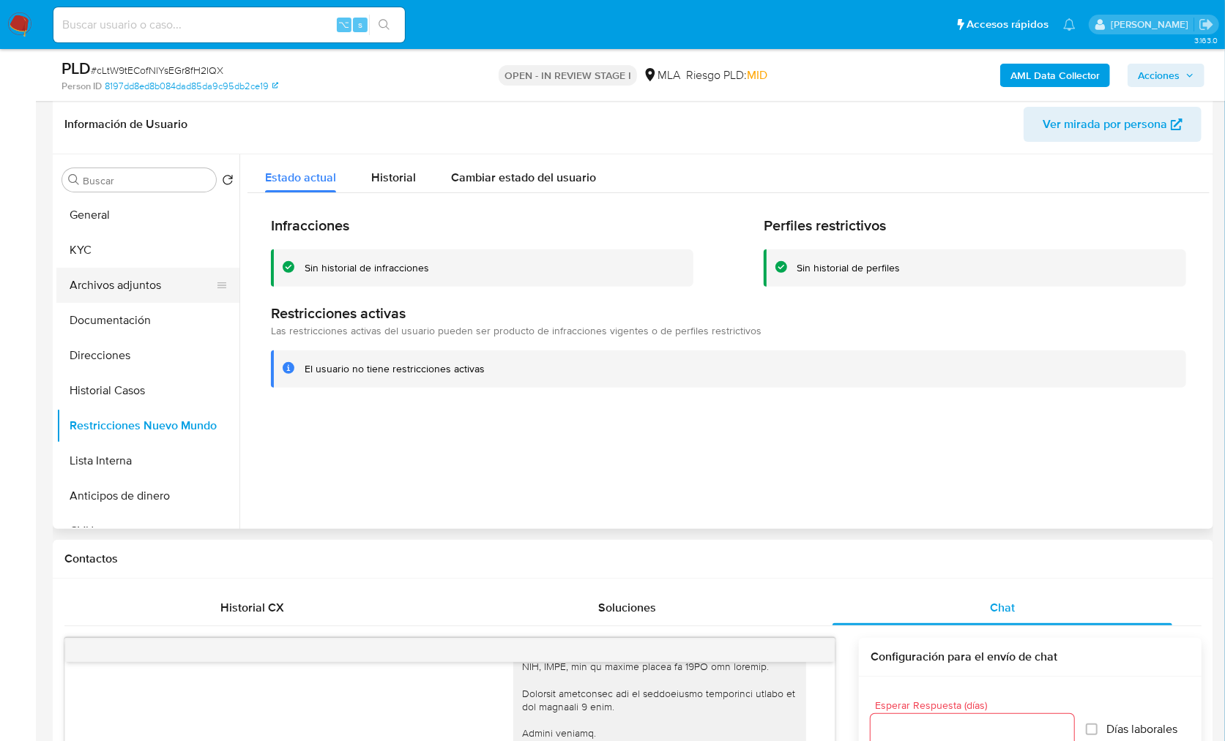
click at [140, 291] on button "Archivos adjuntos" at bounding box center [141, 285] width 171 height 35
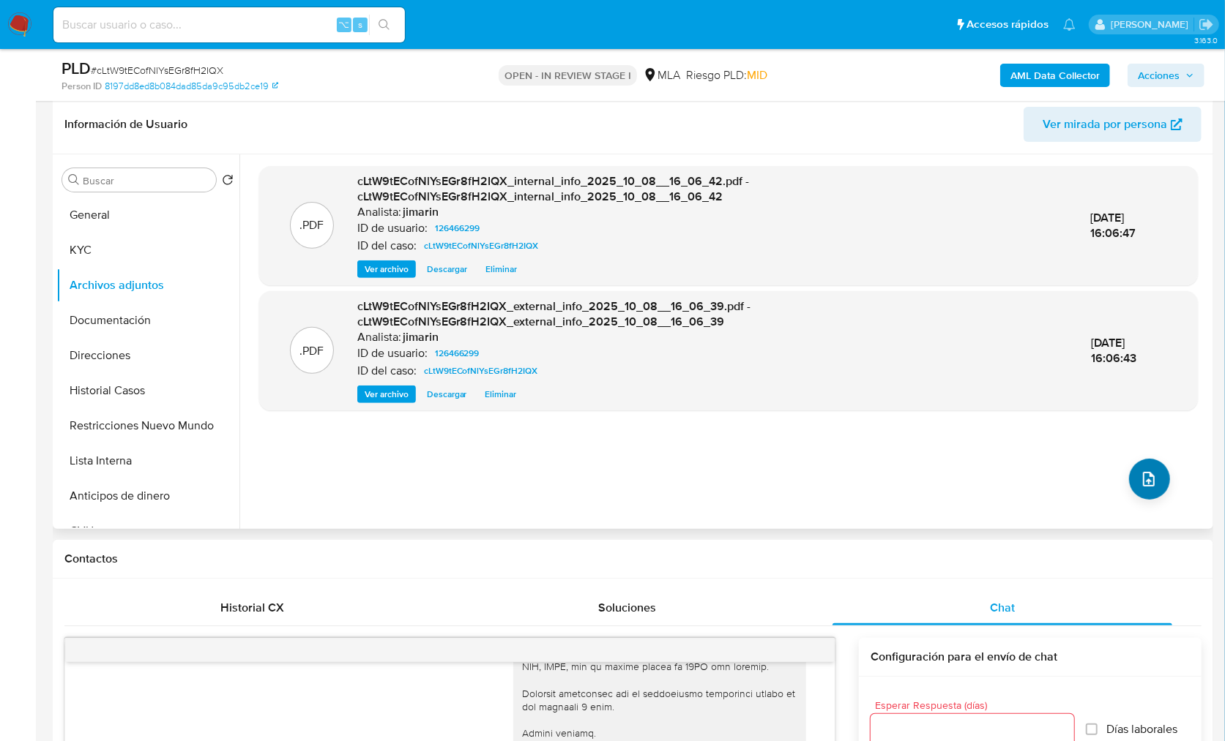
click at [1167, 487] on div ".PDF cLtW9tECofNlYsEGr8fH2IQX_internal_info_2025_10_08__16_06_42.pdf - cLtW9tEC…" at bounding box center [728, 341] width 938 height 351
click at [1145, 479] on icon "upload-file" at bounding box center [1149, 480] width 18 height 18
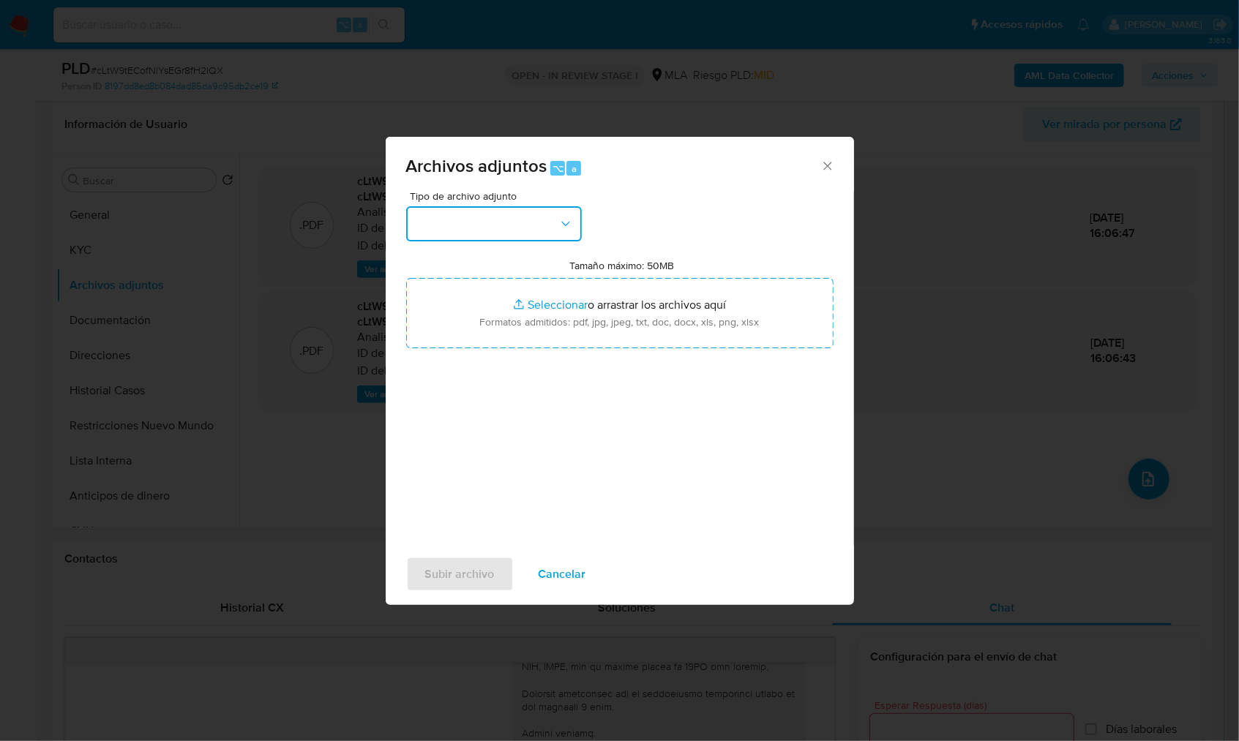
click at [476, 233] on button "button" at bounding box center [494, 223] width 176 height 35
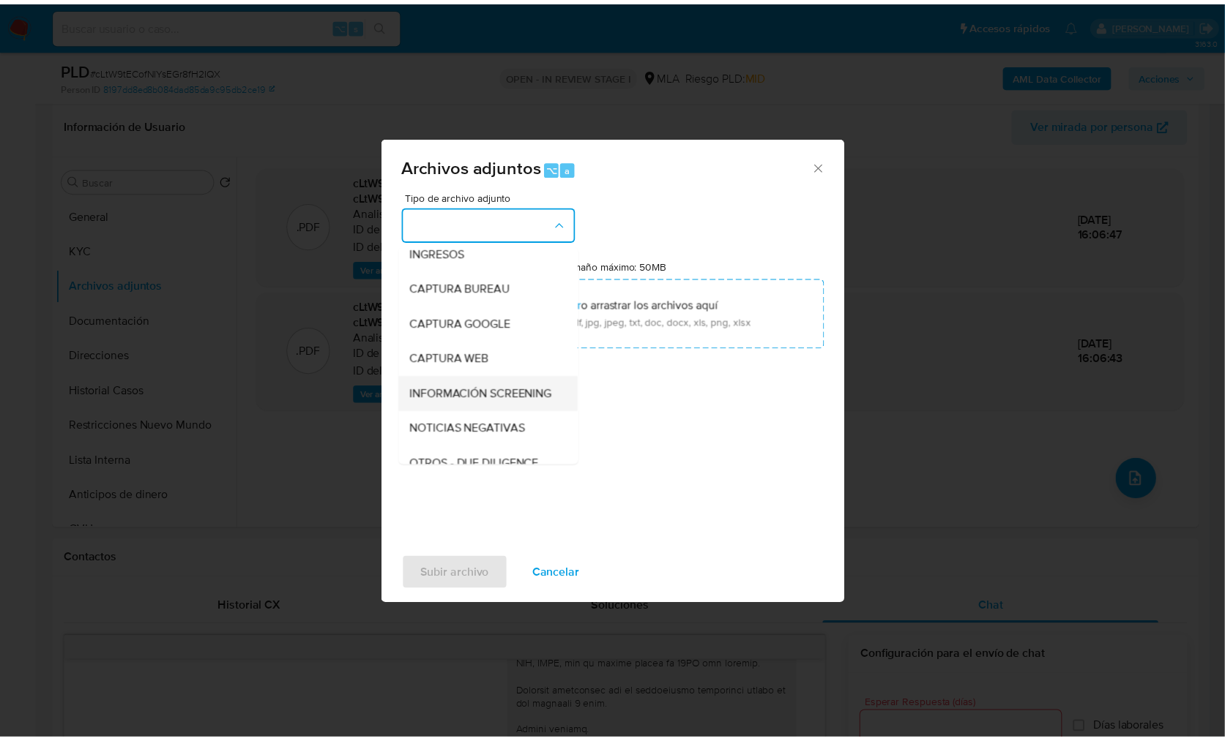
scroll to position [138, 0]
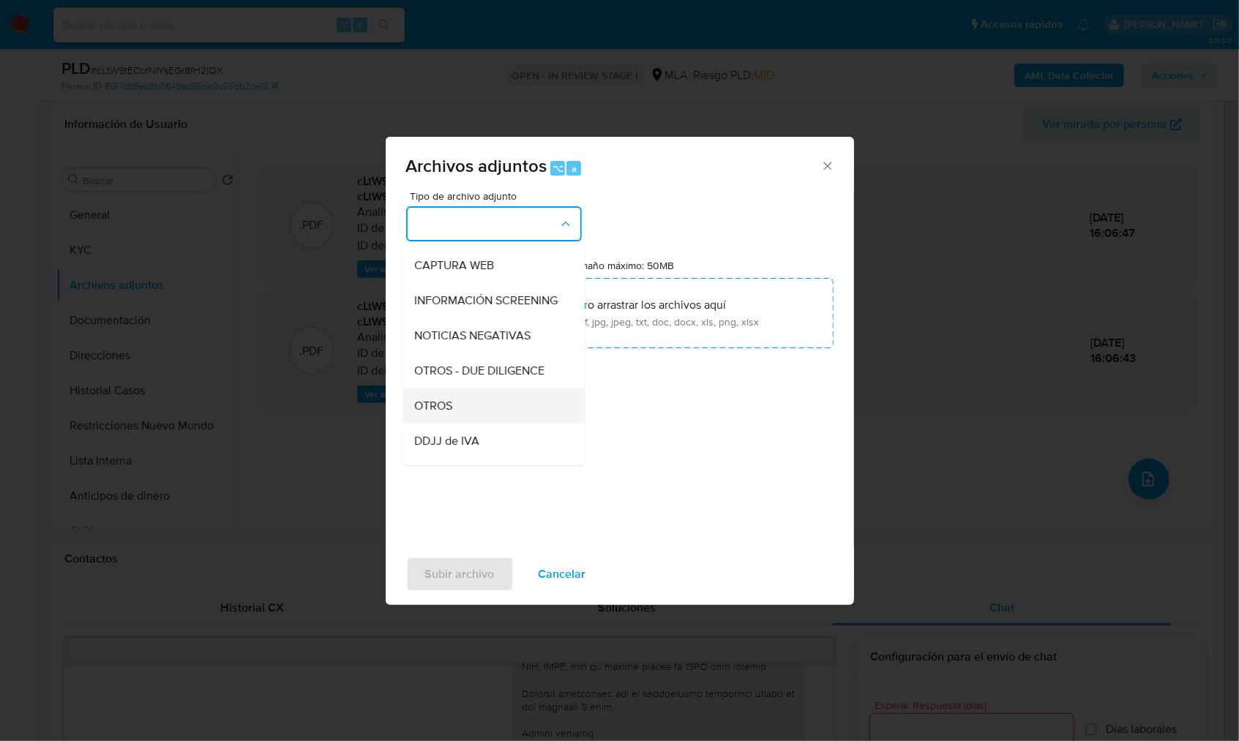
click at [437, 414] on span "OTROS" at bounding box center [434, 406] width 38 height 15
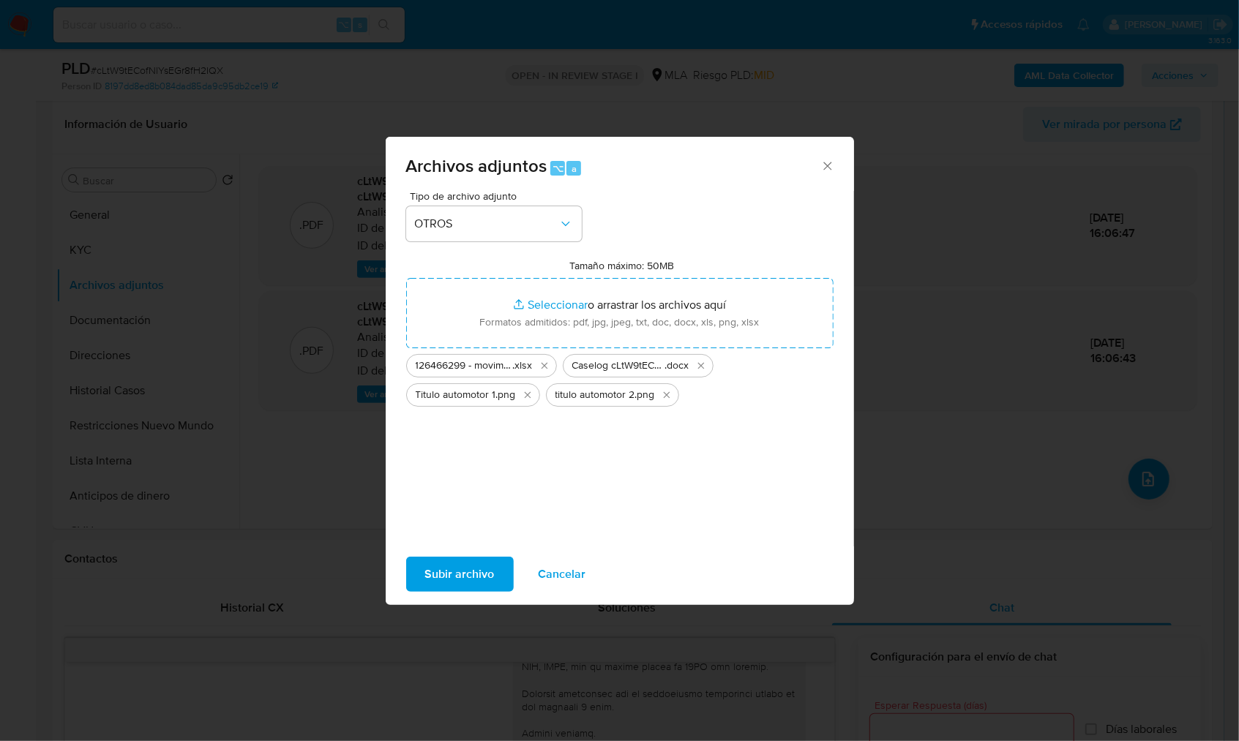
click at [460, 566] on span "Subir archivo" at bounding box center [460, 574] width 70 height 32
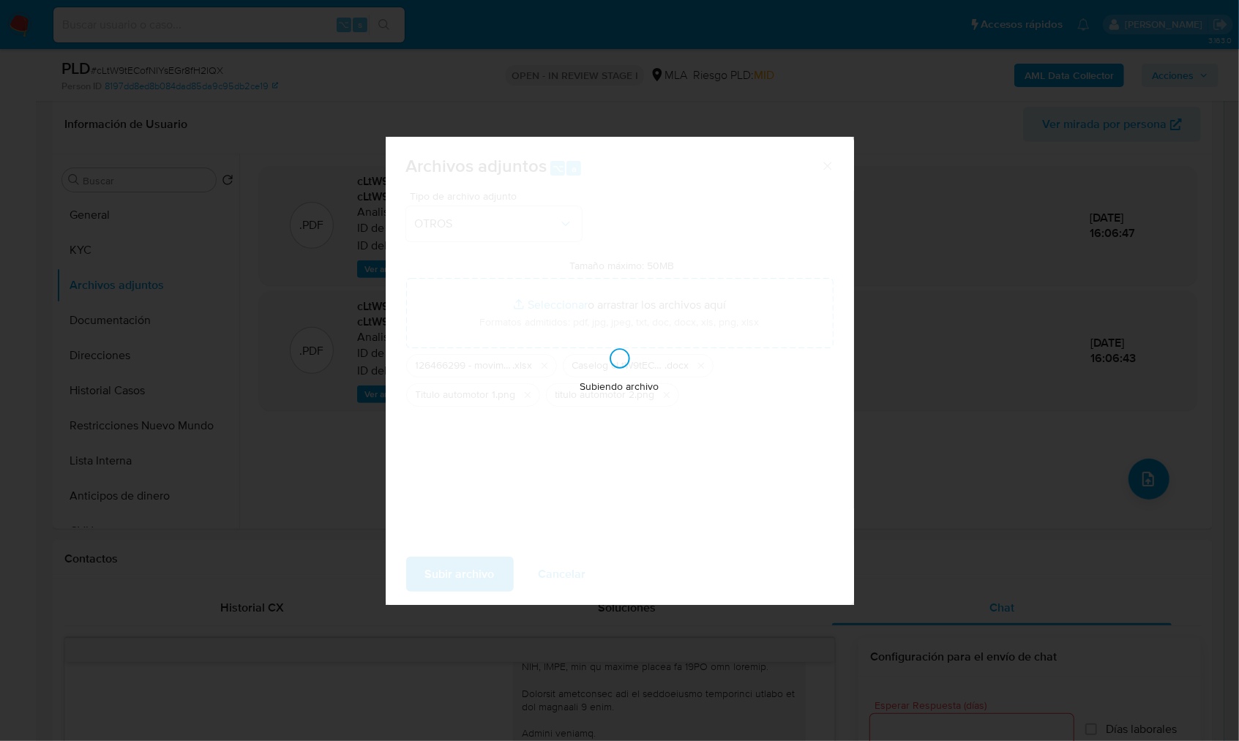
click at [618, 324] on div "Subiendo archivo" at bounding box center [620, 371] width 468 height 468
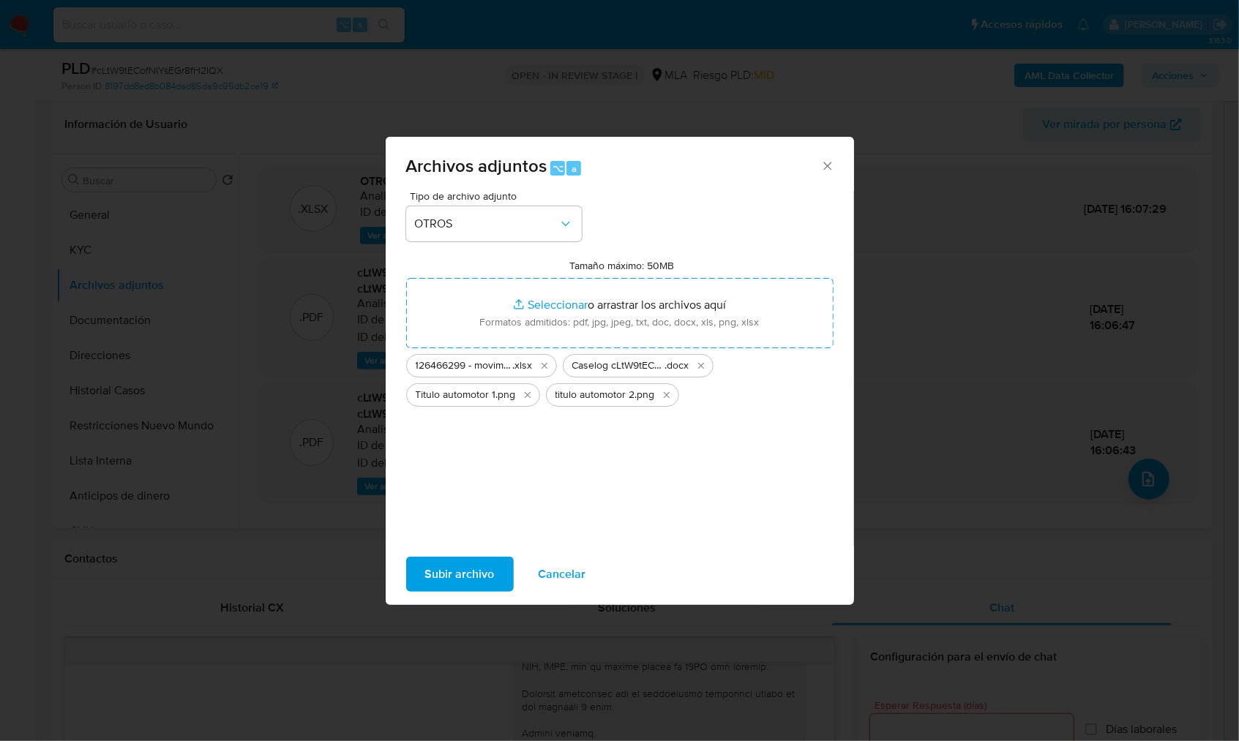
click at [840, 153] on div "Archivos adjuntos ⌥ a Tipo de archivo adjunto OTROS Tamaño máximo: 50MB Selecci…" at bounding box center [619, 370] width 1239 height 741
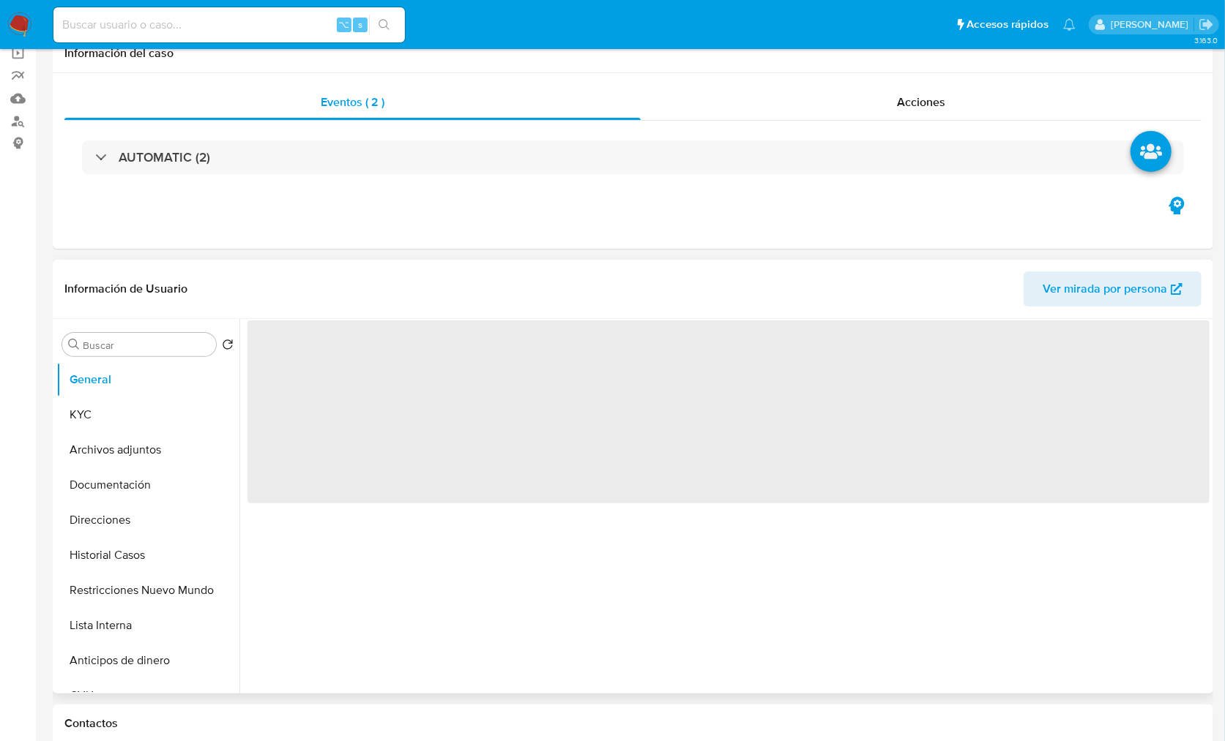
scroll to position [130, 0]
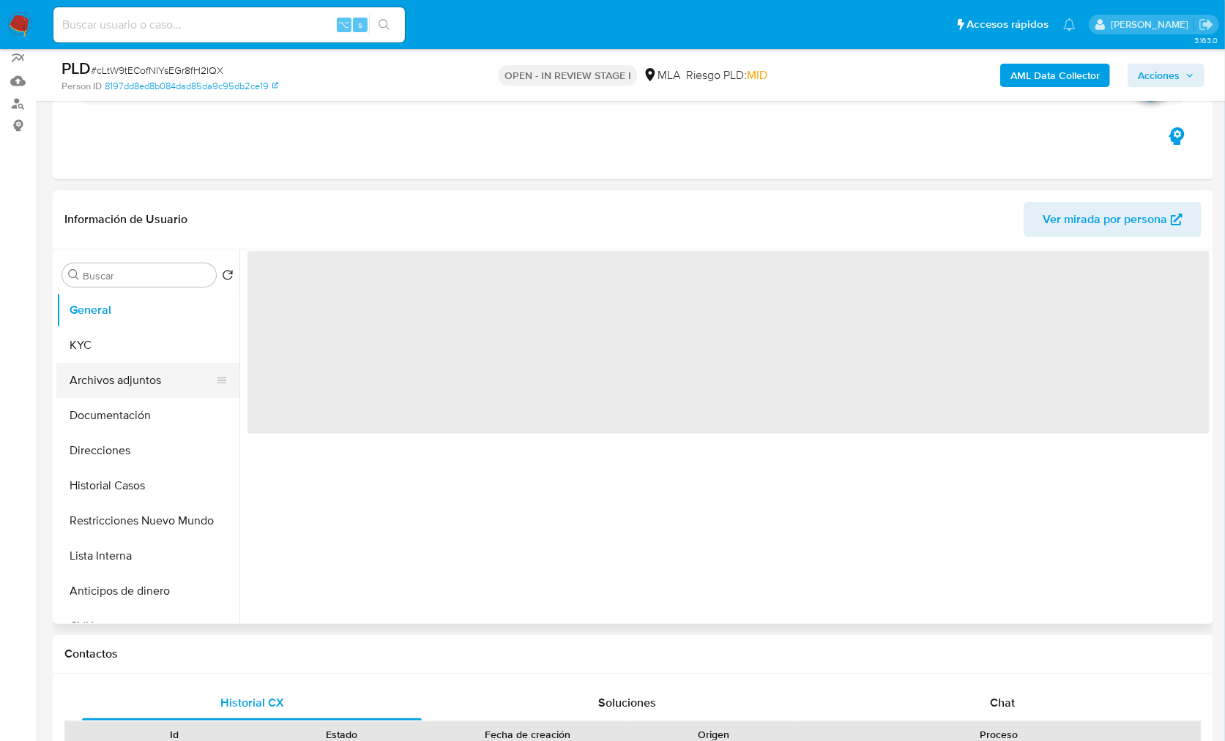
select select "10"
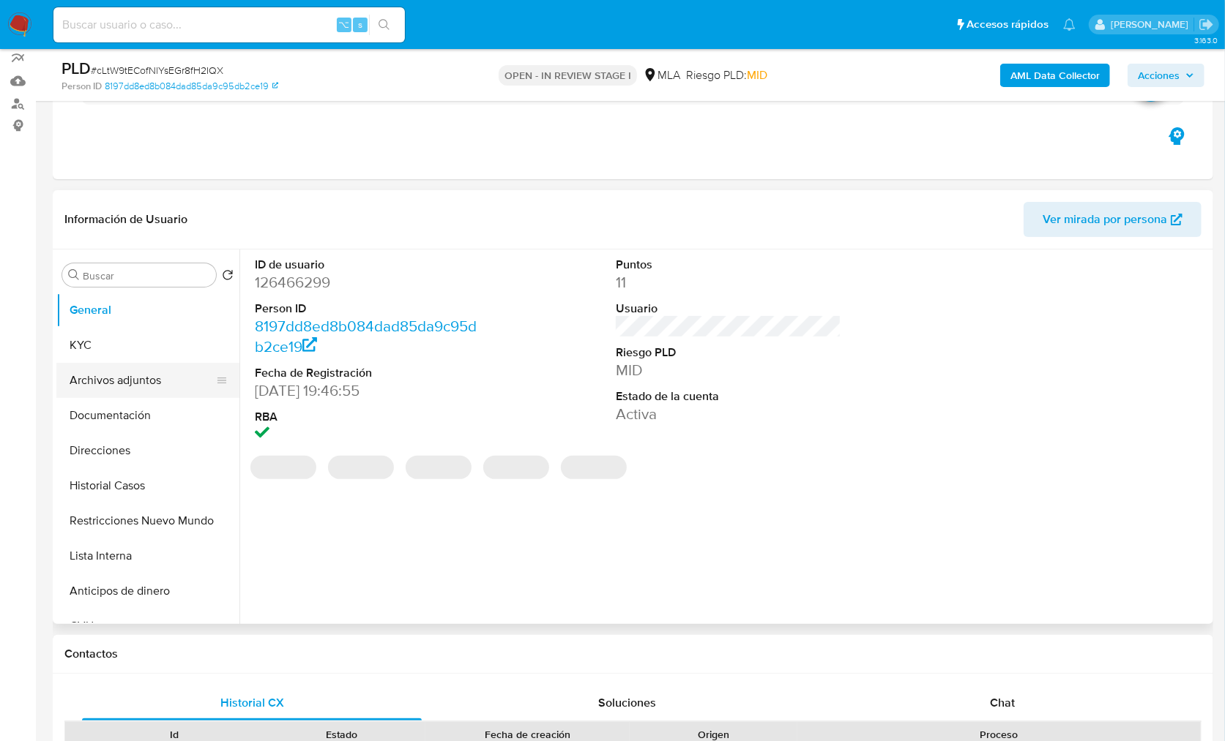
click at [148, 387] on button "Archivos adjuntos" at bounding box center [141, 380] width 171 height 35
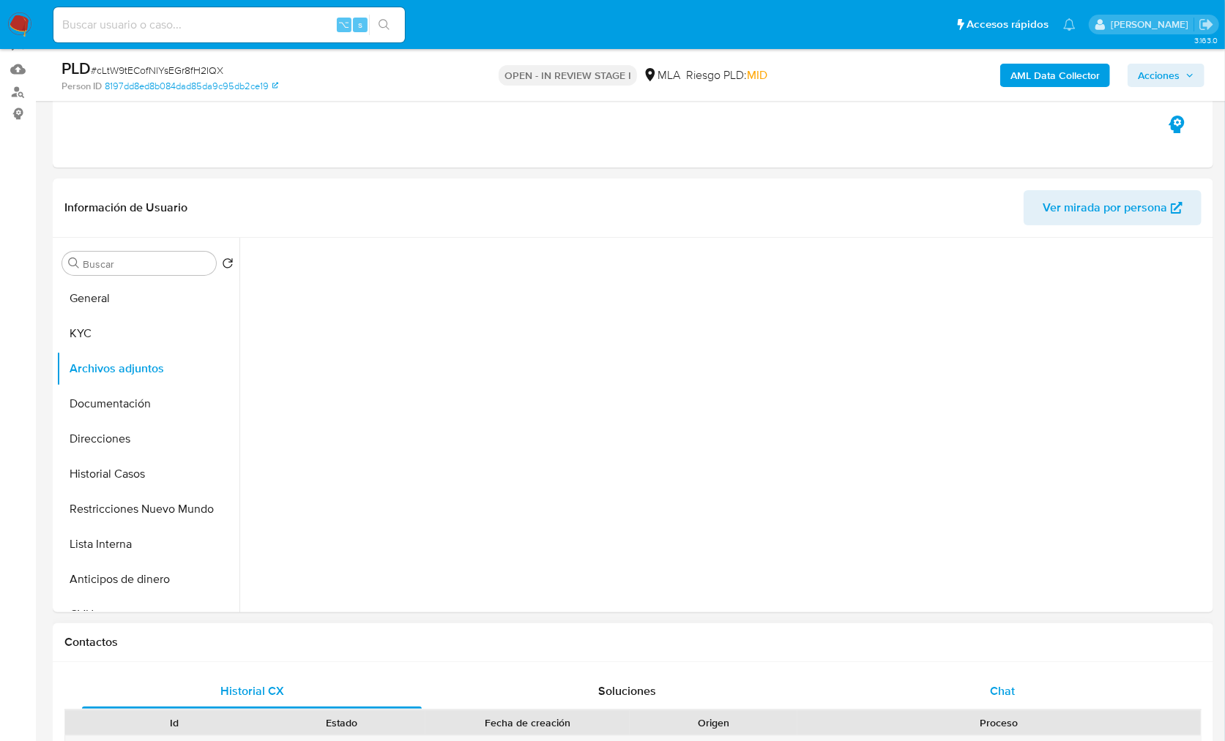
click at [1013, 703] on div "Chat" at bounding box center [1002, 691] width 340 height 35
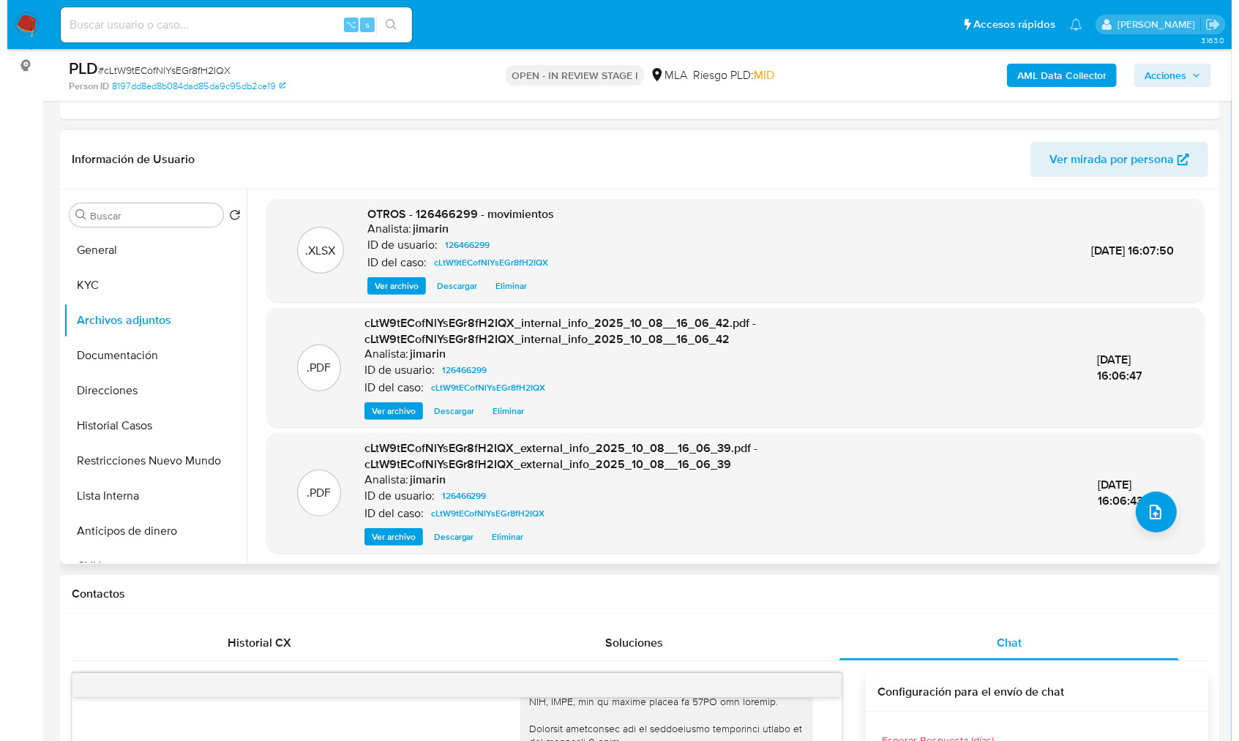
scroll to position [4, 0]
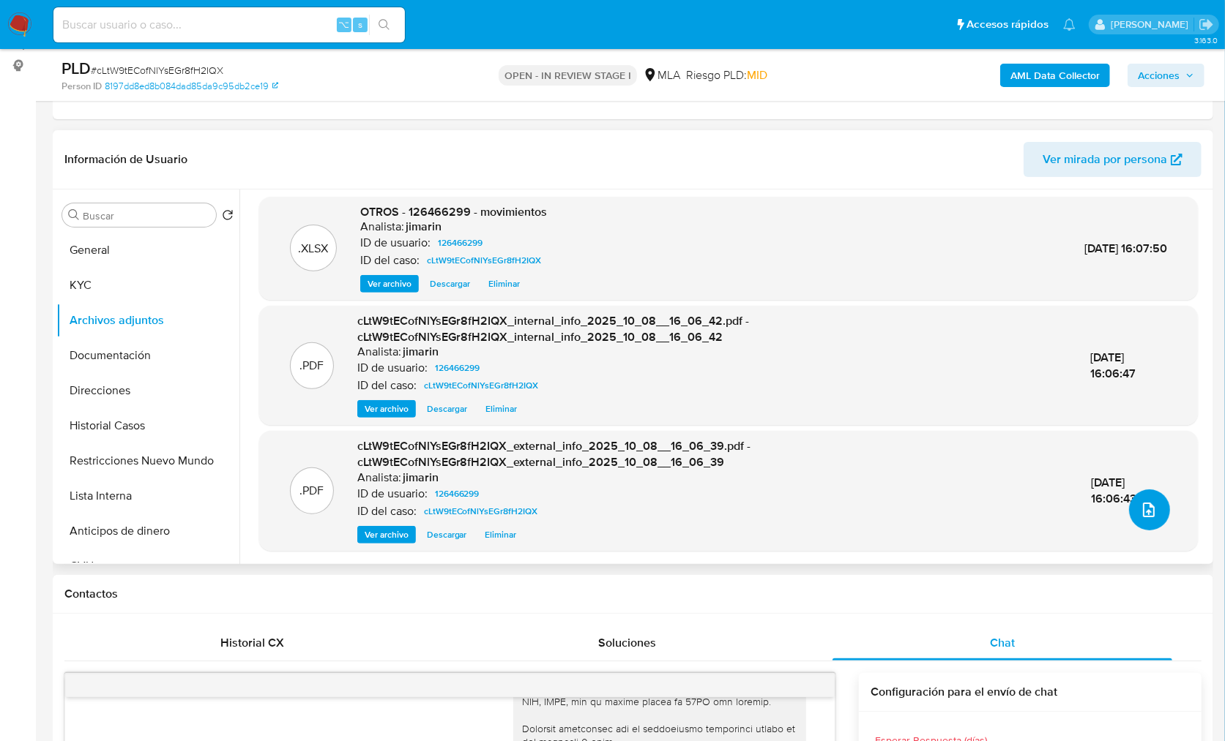
click at [1132, 508] on button "upload-file" at bounding box center [1149, 510] width 41 height 41
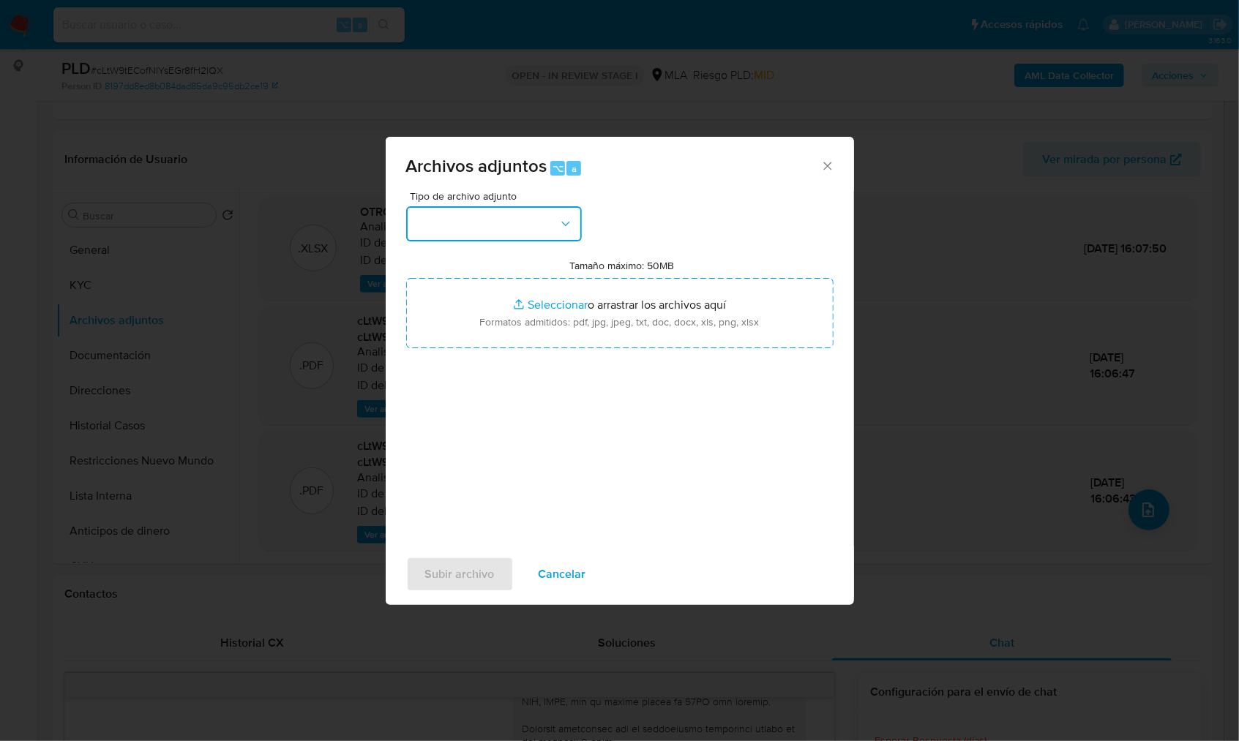
click at [519, 212] on button "button" at bounding box center [494, 223] width 176 height 35
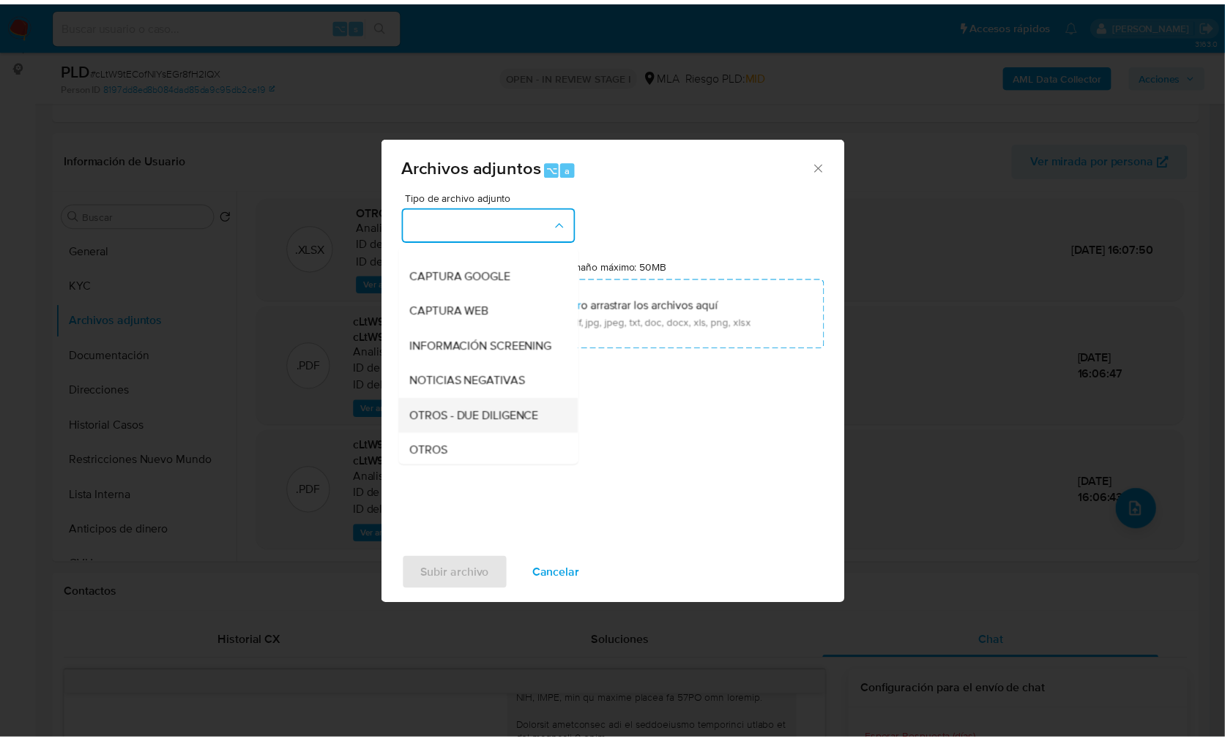
scroll to position [113, 0]
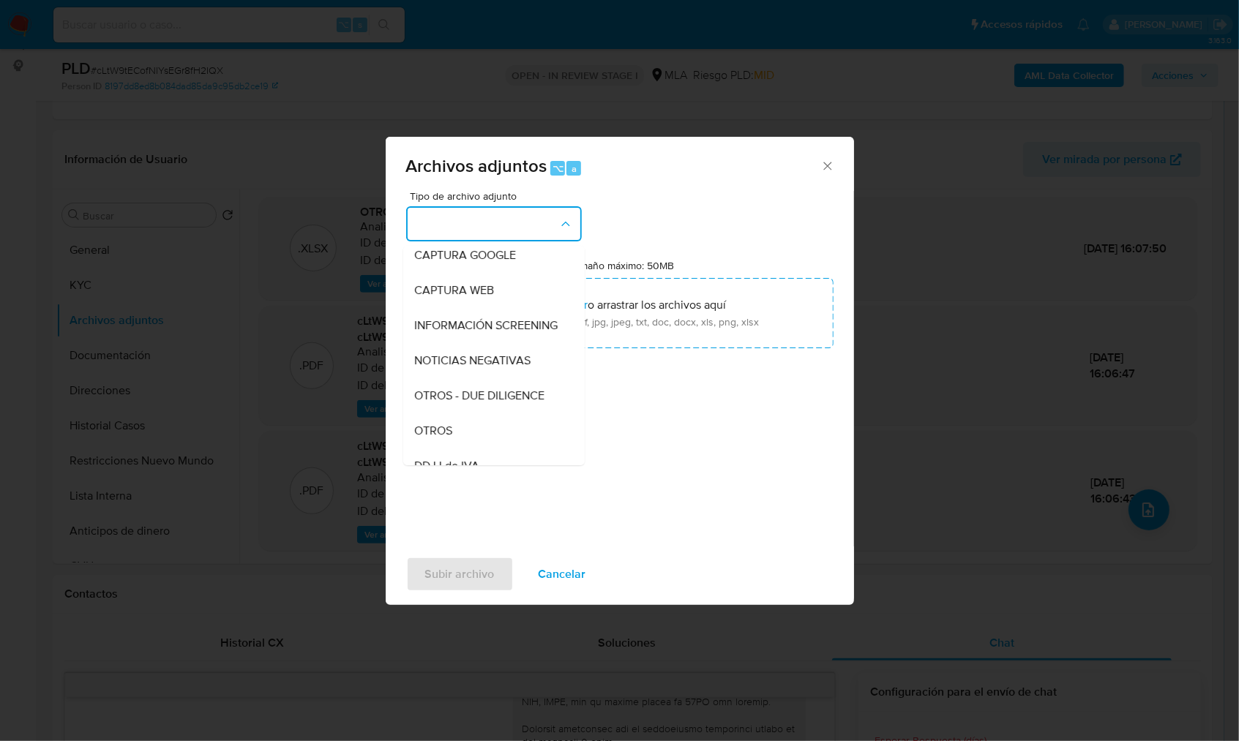
drag, startPoint x: 450, startPoint y: 451, endPoint x: 324, endPoint y: 416, distance: 131.2
click at [450, 438] on span "OTROS" at bounding box center [434, 431] width 38 height 15
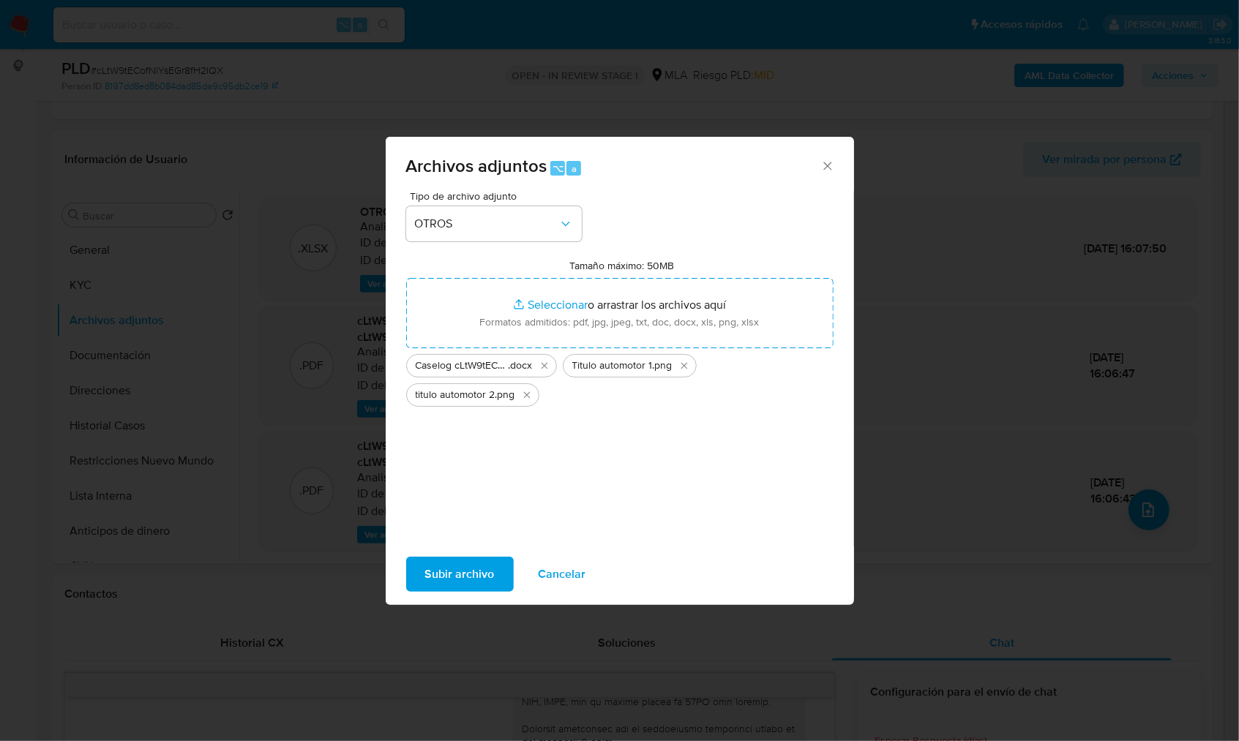
click at [459, 574] on span "Subir archivo" at bounding box center [460, 574] width 70 height 32
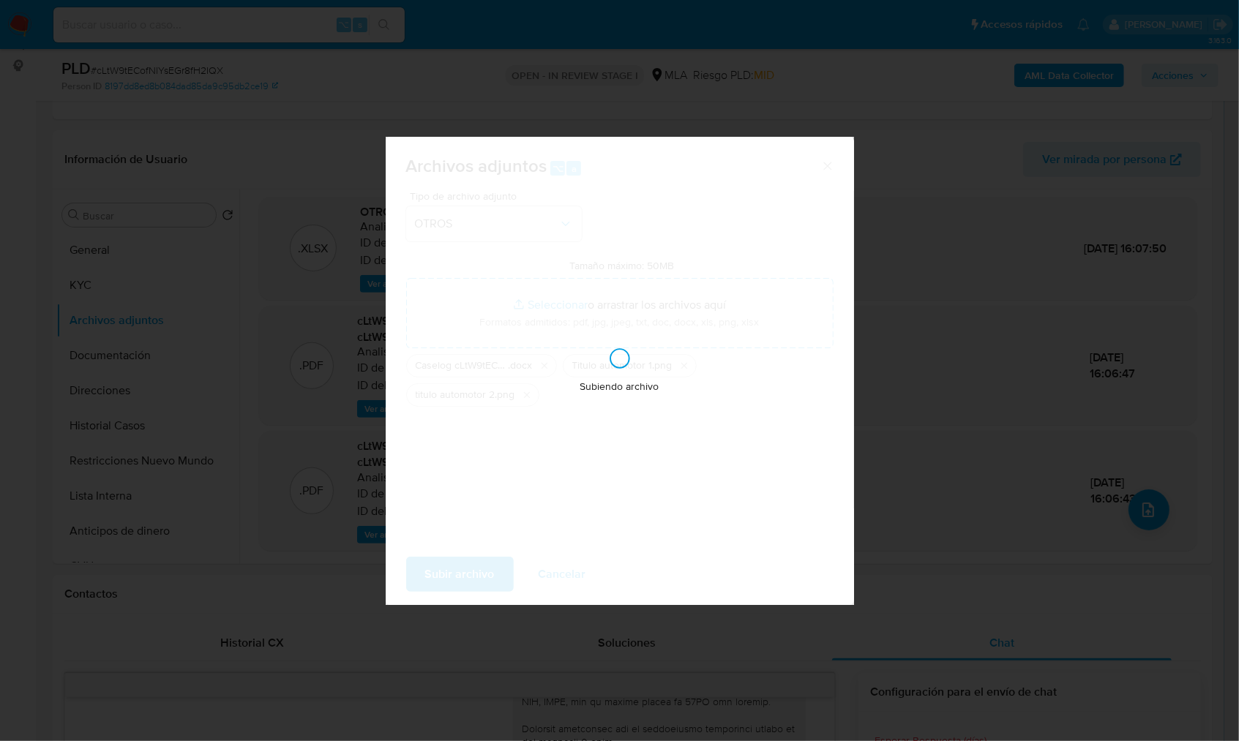
click at [629, 463] on div "Subiendo archivo" at bounding box center [620, 371] width 468 height 468
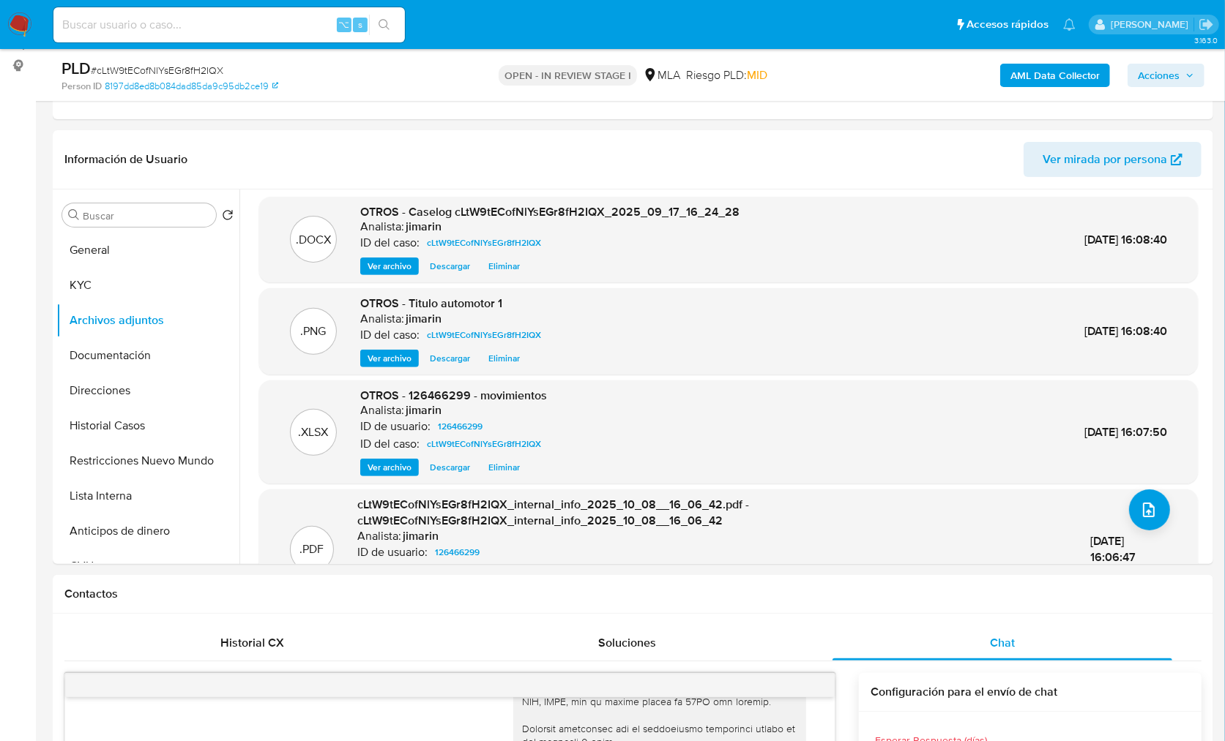
click at [1152, 78] on span "Acciones" at bounding box center [1158, 75] width 42 height 23
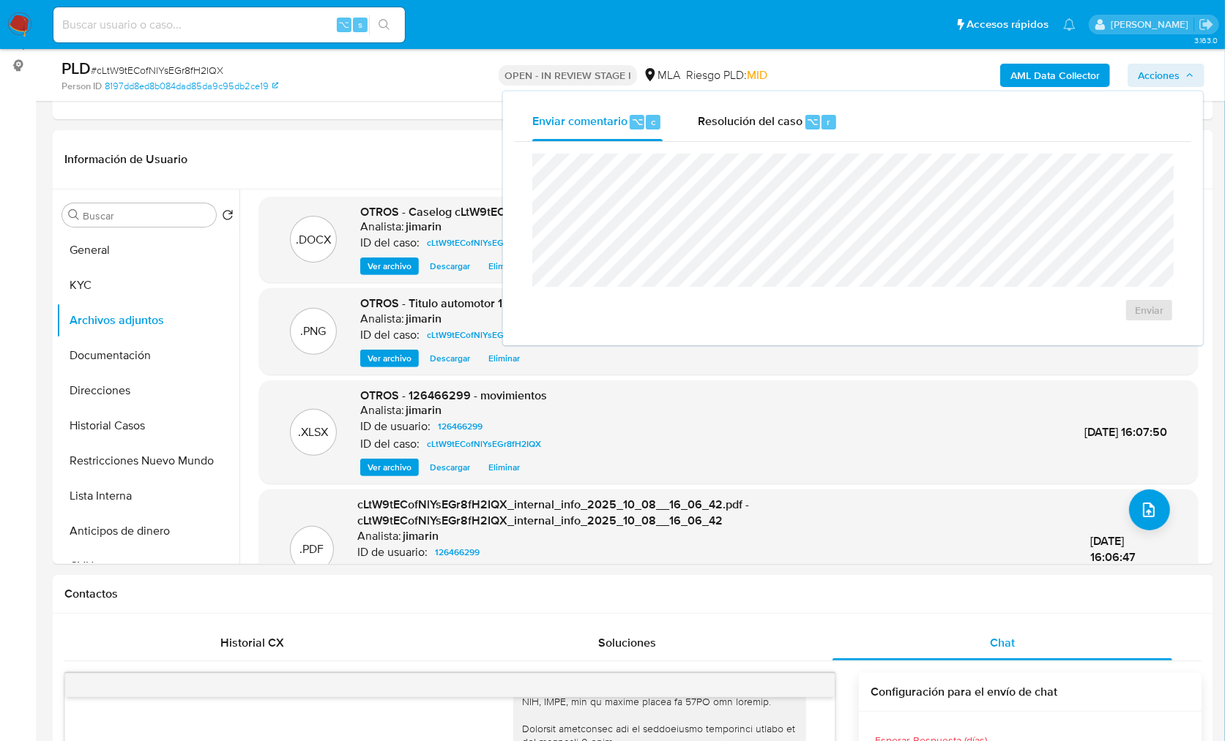
click at [763, 144] on div "Enviar" at bounding box center [853, 238] width 676 height 192
click at [760, 143] on div "Enviar" at bounding box center [853, 238] width 676 height 192
click at [762, 126] on span "Resolución del caso" at bounding box center [750, 121] width 105 height 17
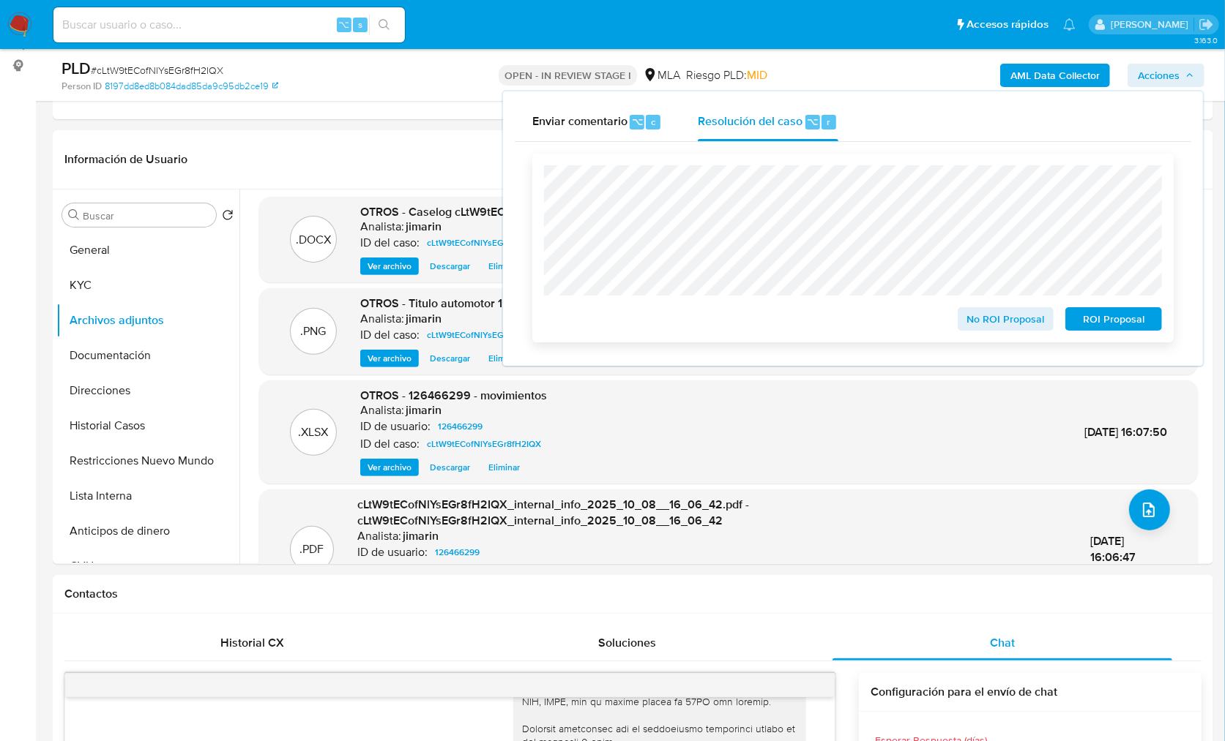
click at [1008, 326] on span "No ROI Proposal" at bounding box center [1006, 319] width 76 height 20
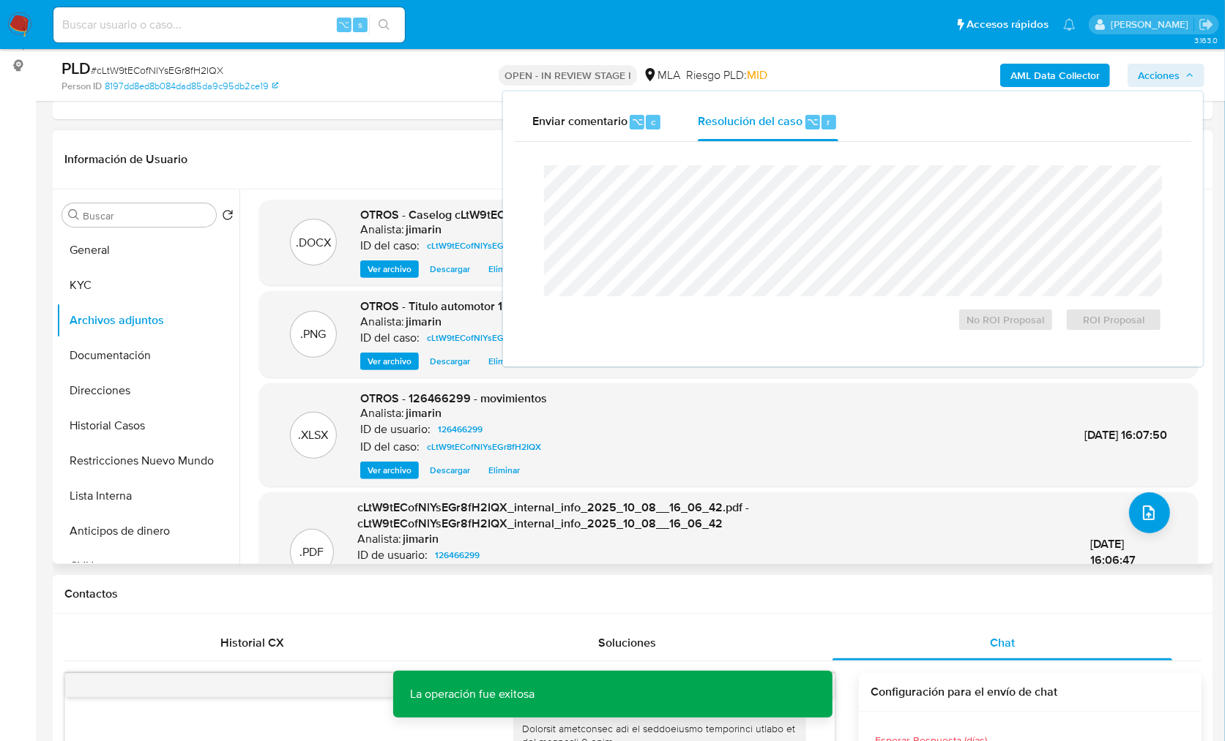
scroll to position [0, 0]
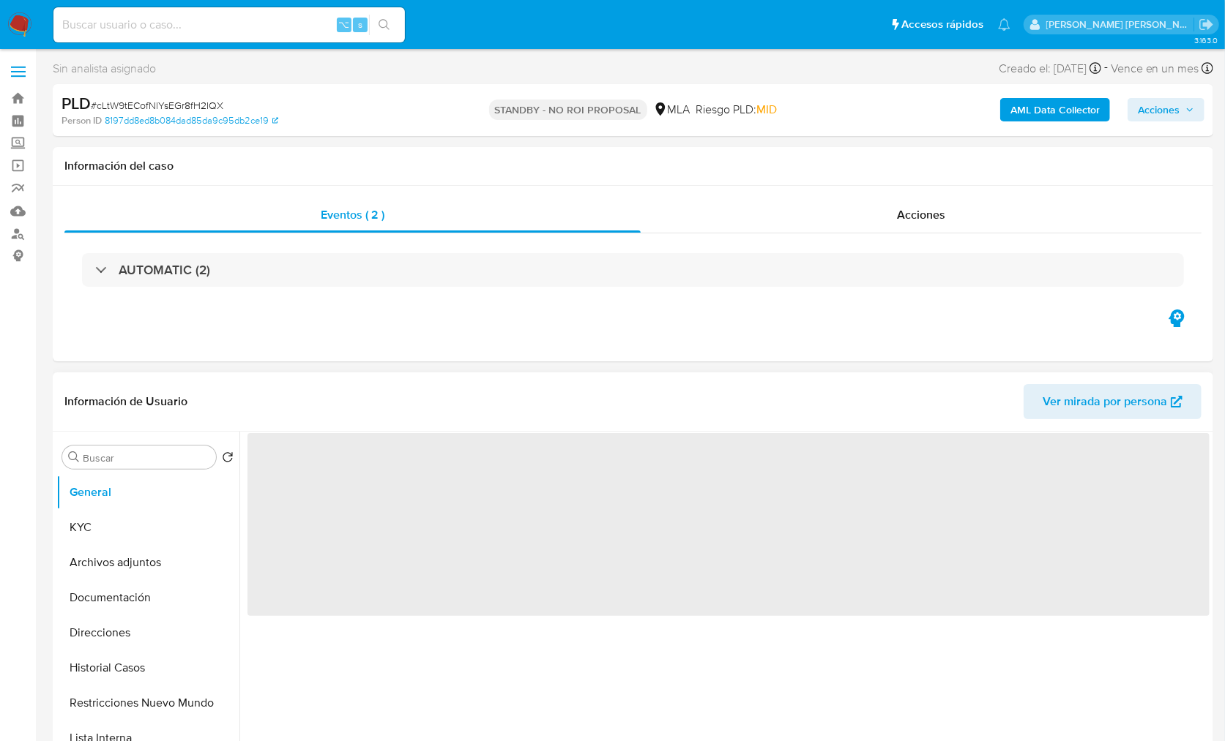
select select "10"
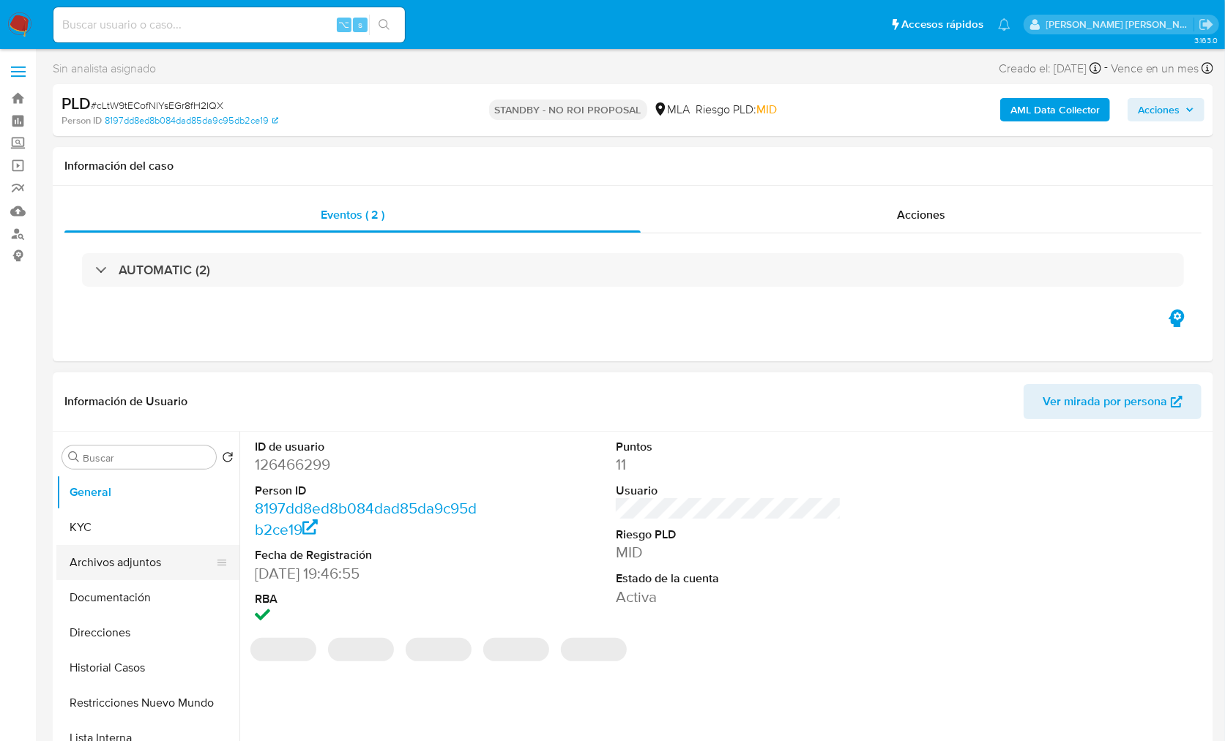
click at [92, 558] on button "Archivos adjuntos" at bounding box center [141, 562] width 171 height 35
